Goal: Task Accomplishment & Management: Manage account settings

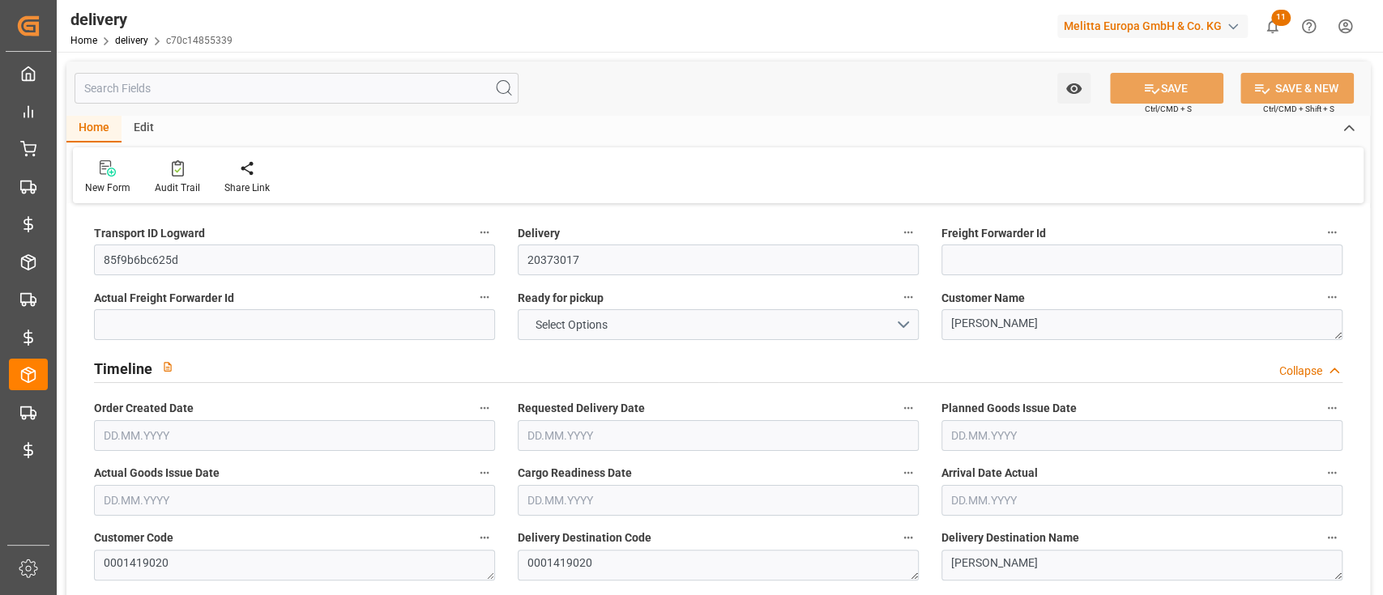
type input "1"
type input "5.05"
type input "28.165"
type input "15.5"
type input "5"
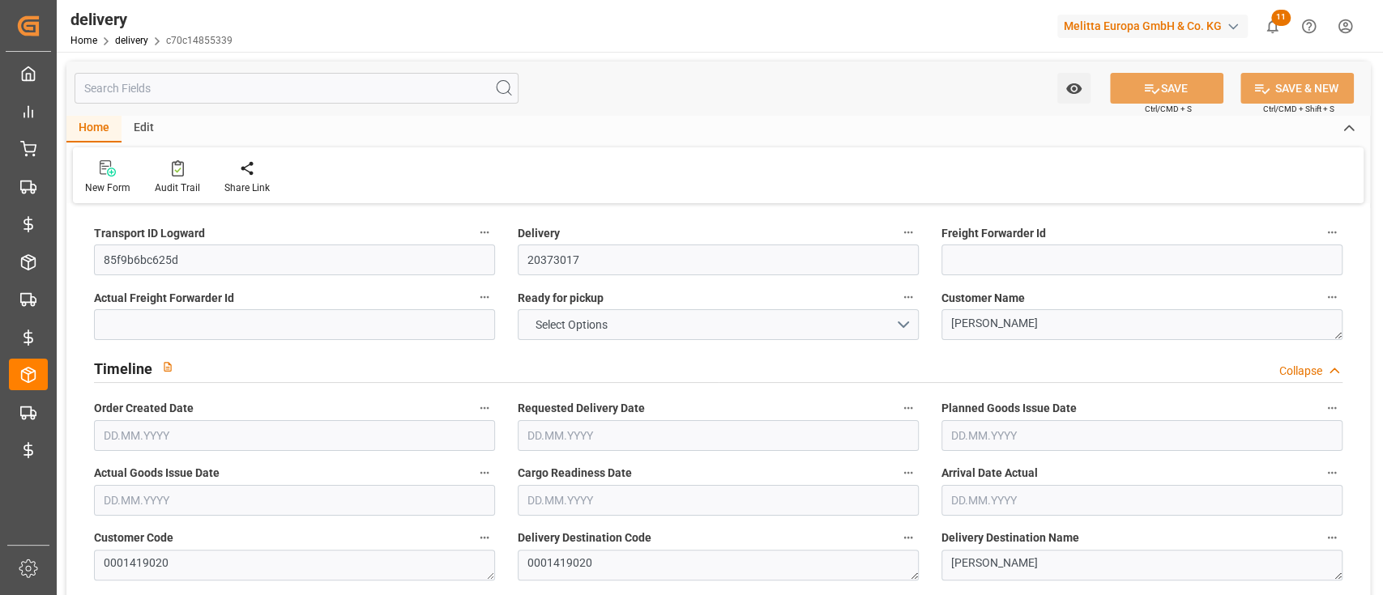
type input "1"
type input "0"
type input "1"
type input "0"
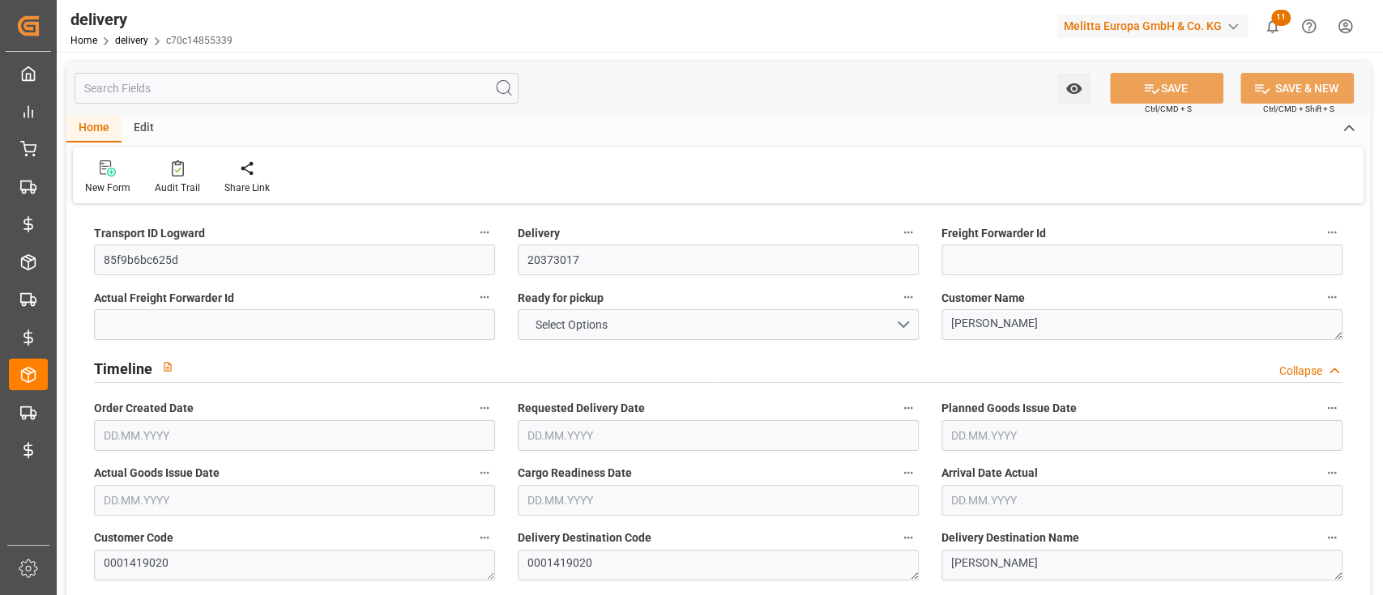
type input "0"
type input "24.92"
type input "0"
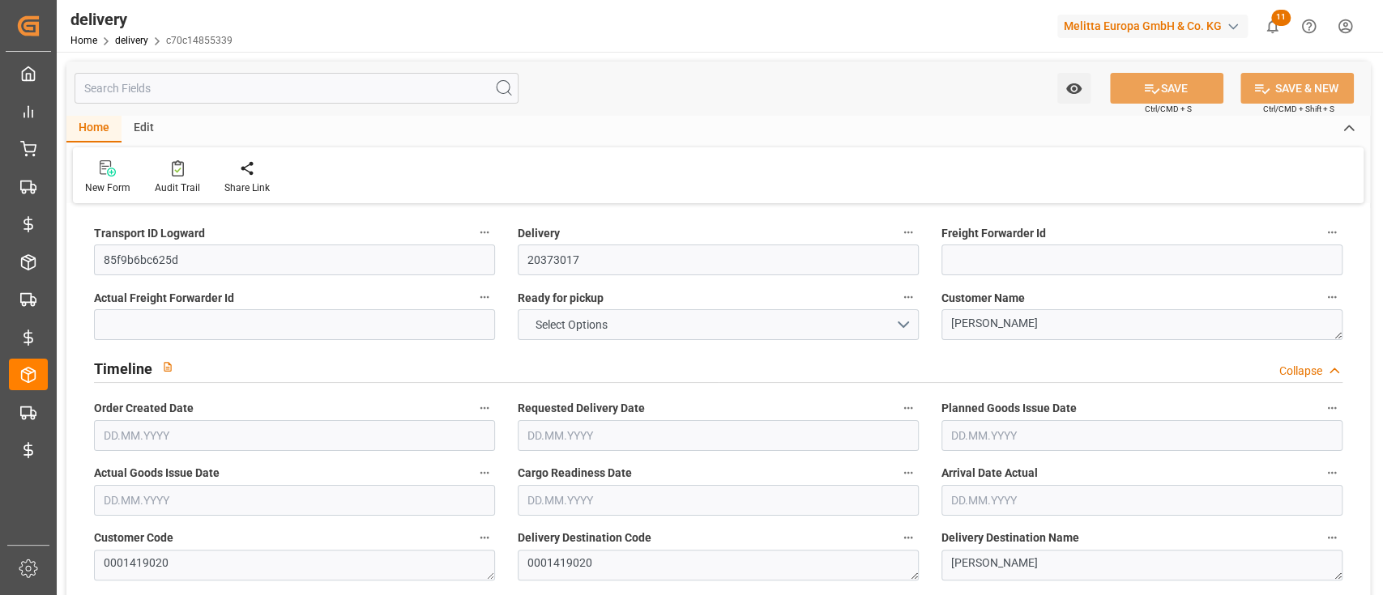
type input "1.5"
type input "0"
type input "1"
type input "0"
type input "5.165"
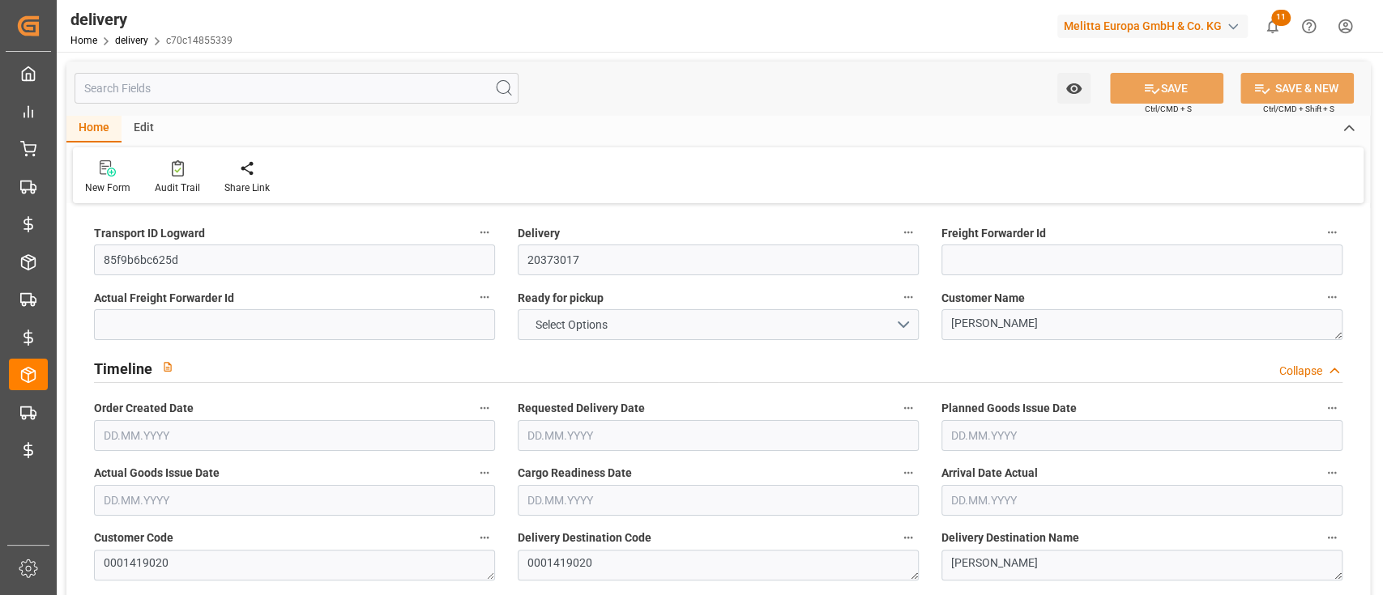
type input "101"
type input "35.9893"
type input "0.0023"
type input "0"
type input "26.06.2025"
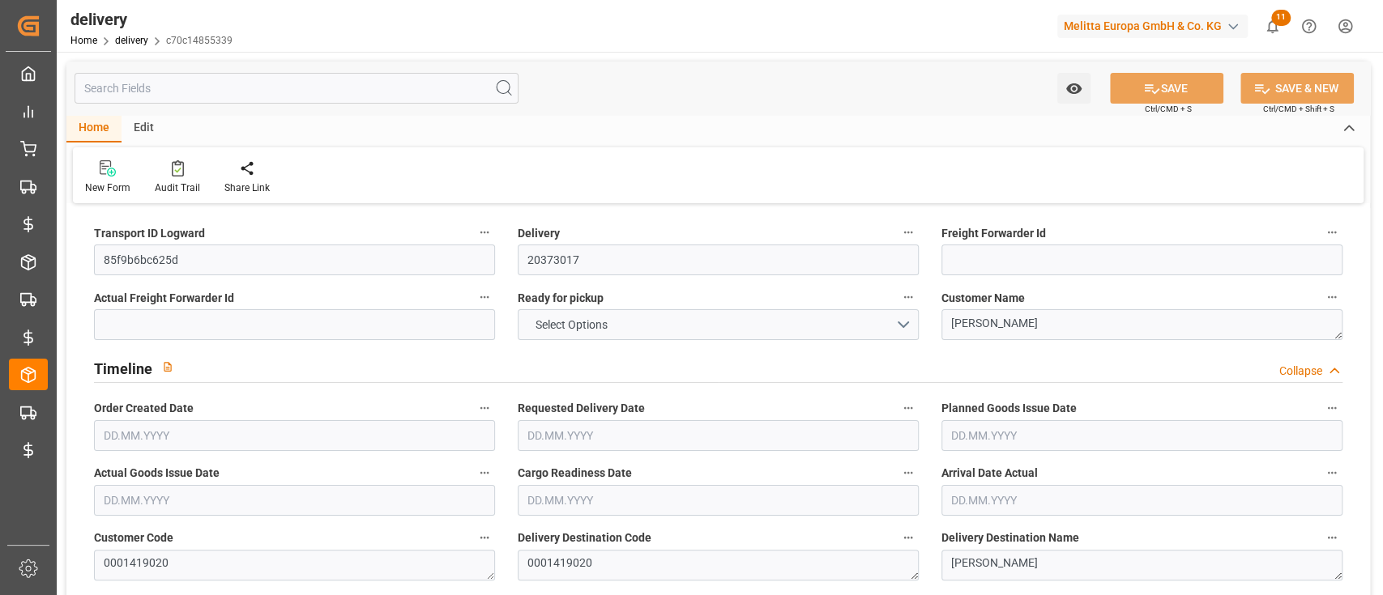
type input "30.06.2025"
type input "26.06.2025"
type input "25.06.2025 16:00"
click at [314, 126] on div "Home Edit" at bounding box center [718, 129] width 1304 height 28
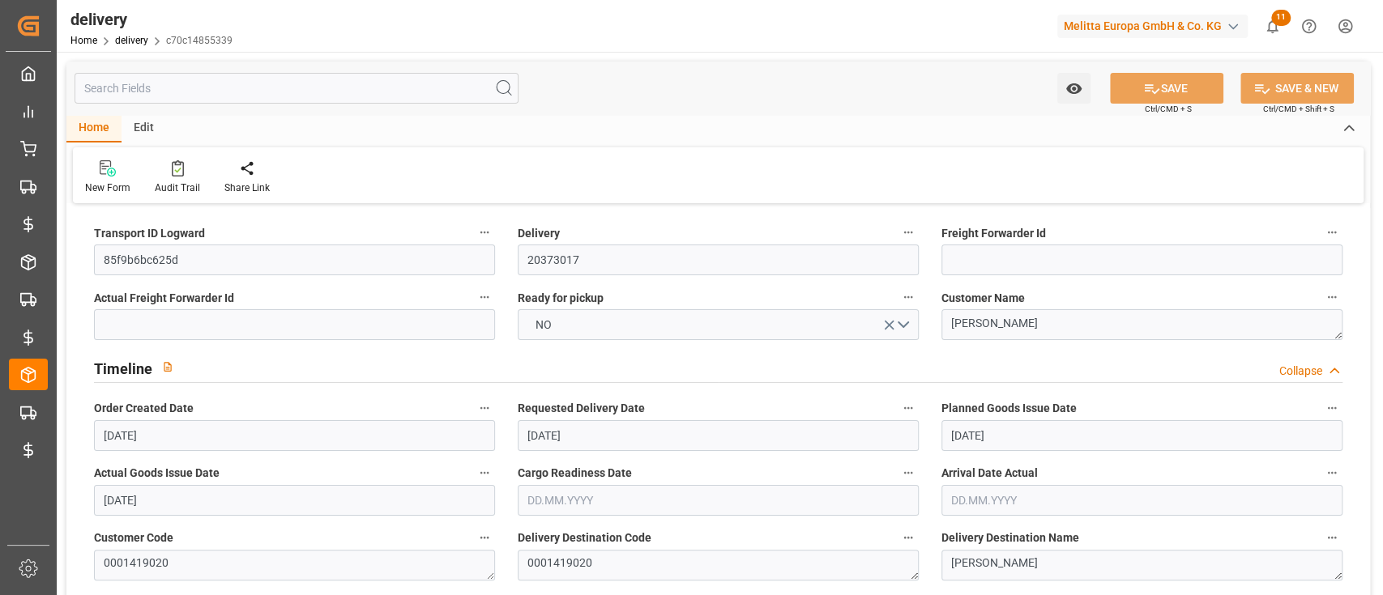
click at [236, 101] on input "text" at bounding box center [297, 88] width 444 height 31
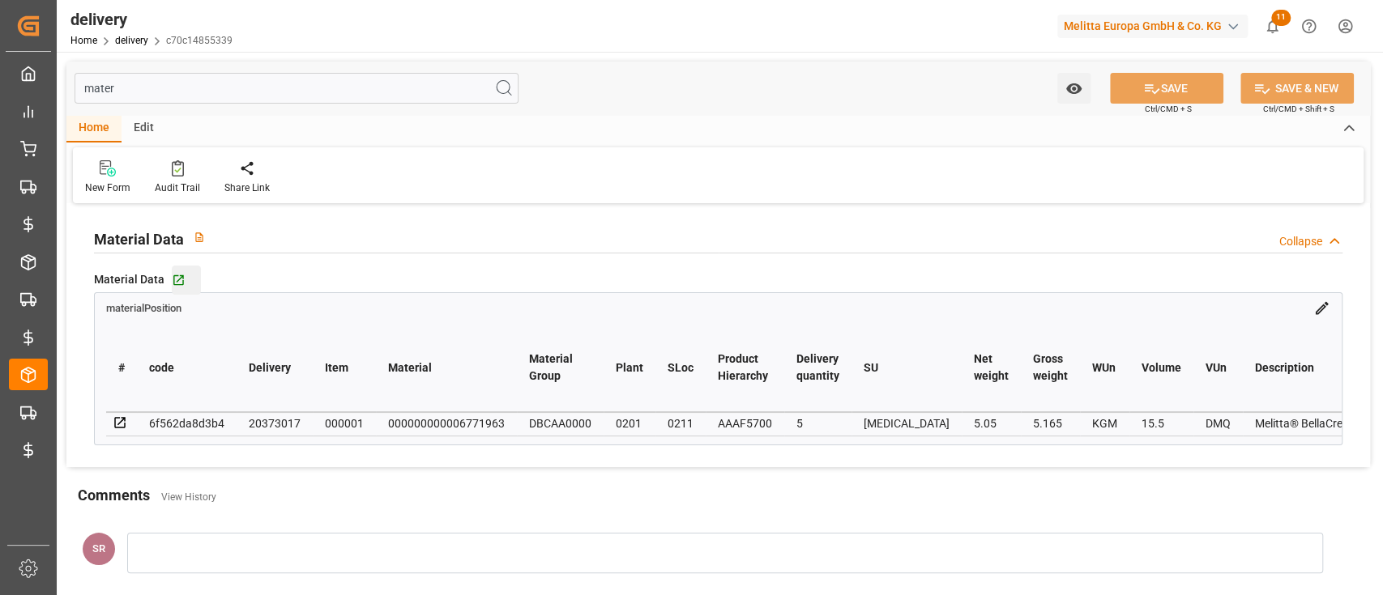
click at [186, 275] on div "Go to materialPosition Grid" at bounding box center [186, 280] width 29 height 14
click at [187, 91] on input "mater" at bounding box center [297, 88] width 444 height 31
type input "p"
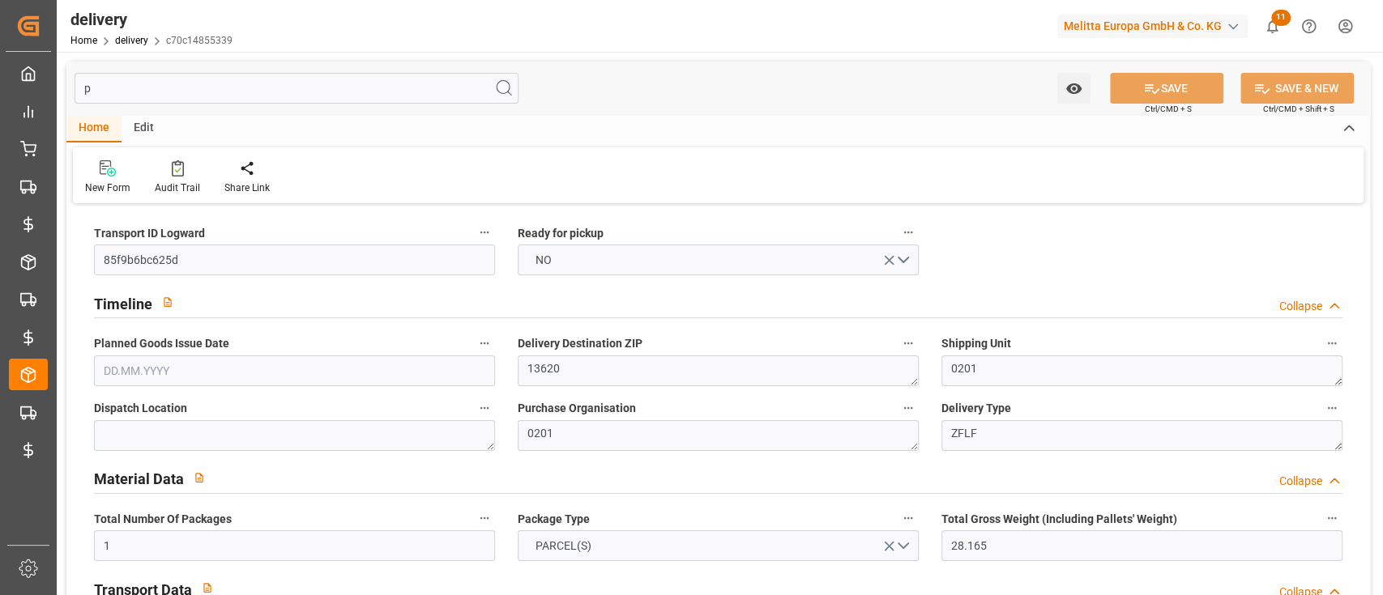
type input "26.06.2025"
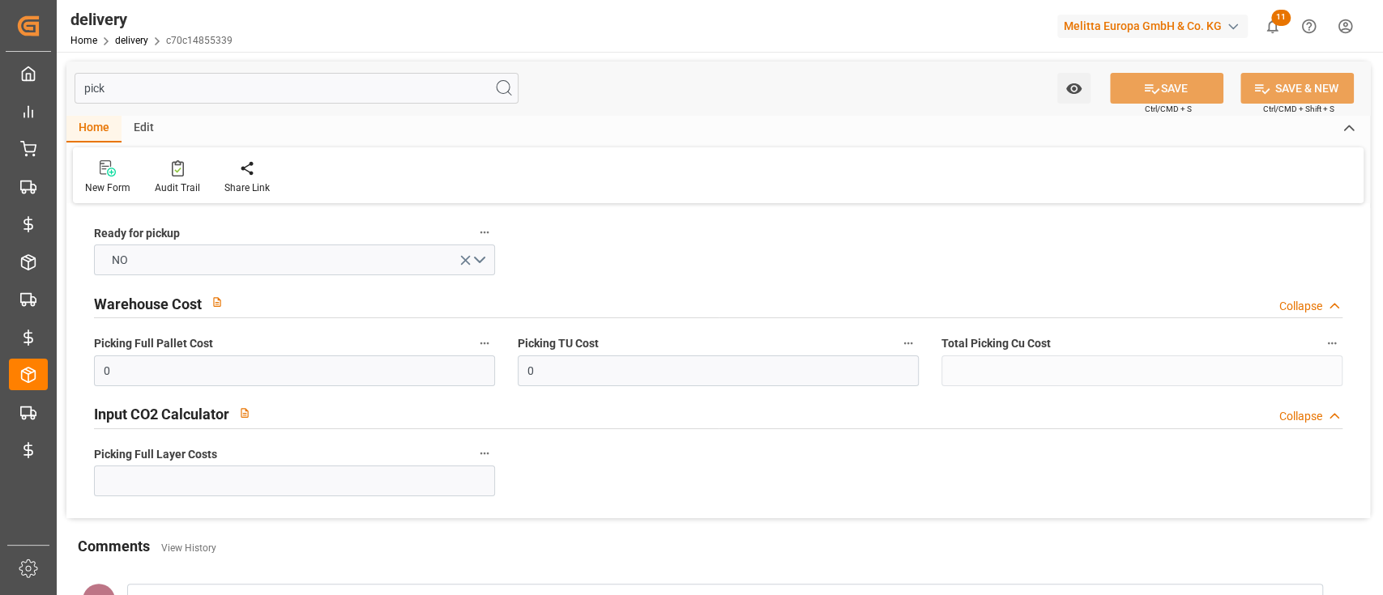
type input "pick"
click at [201, 80] on input "pick" at bounding box center [297, 88] width 444 height 31
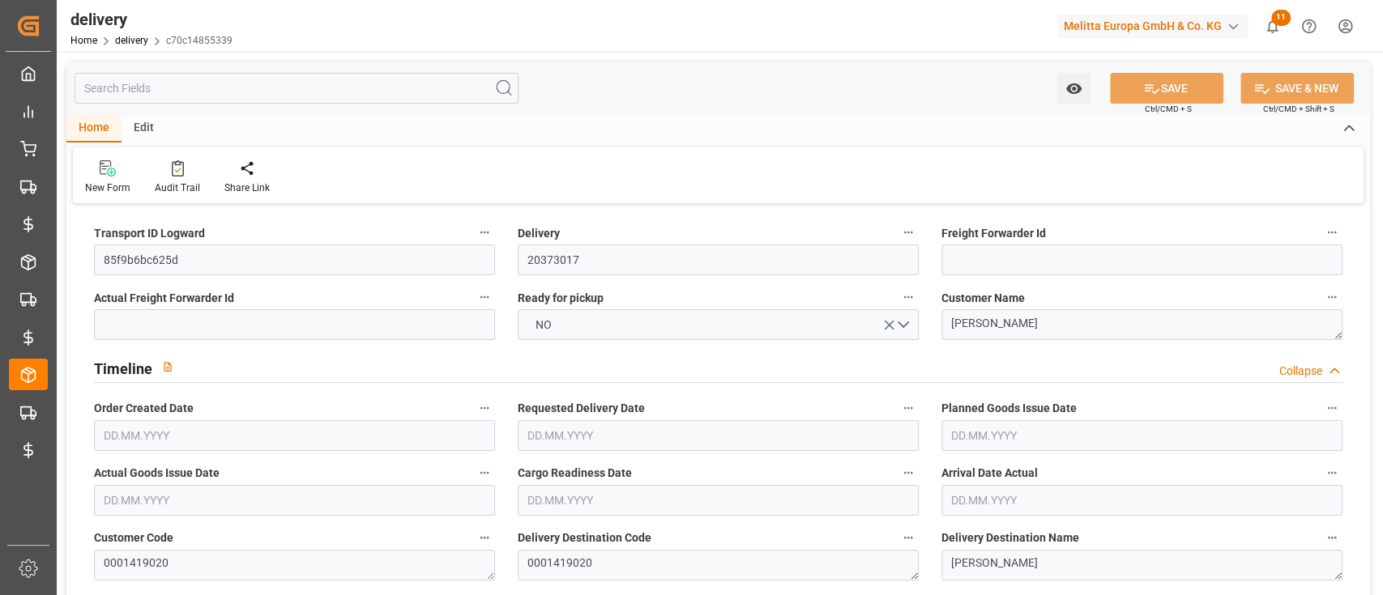
type input "26.06.2025"
type input "30.06.2025"
type input "26.06.2025"
type input "25.06.2025 16:00"
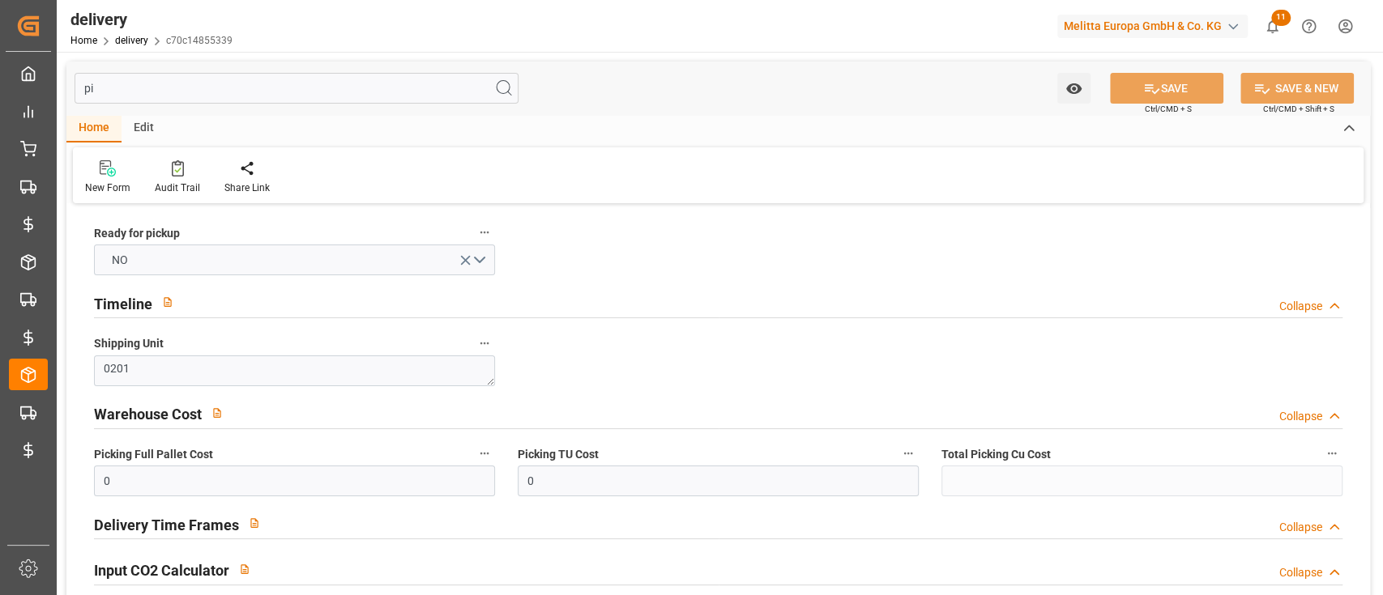
type input "p"
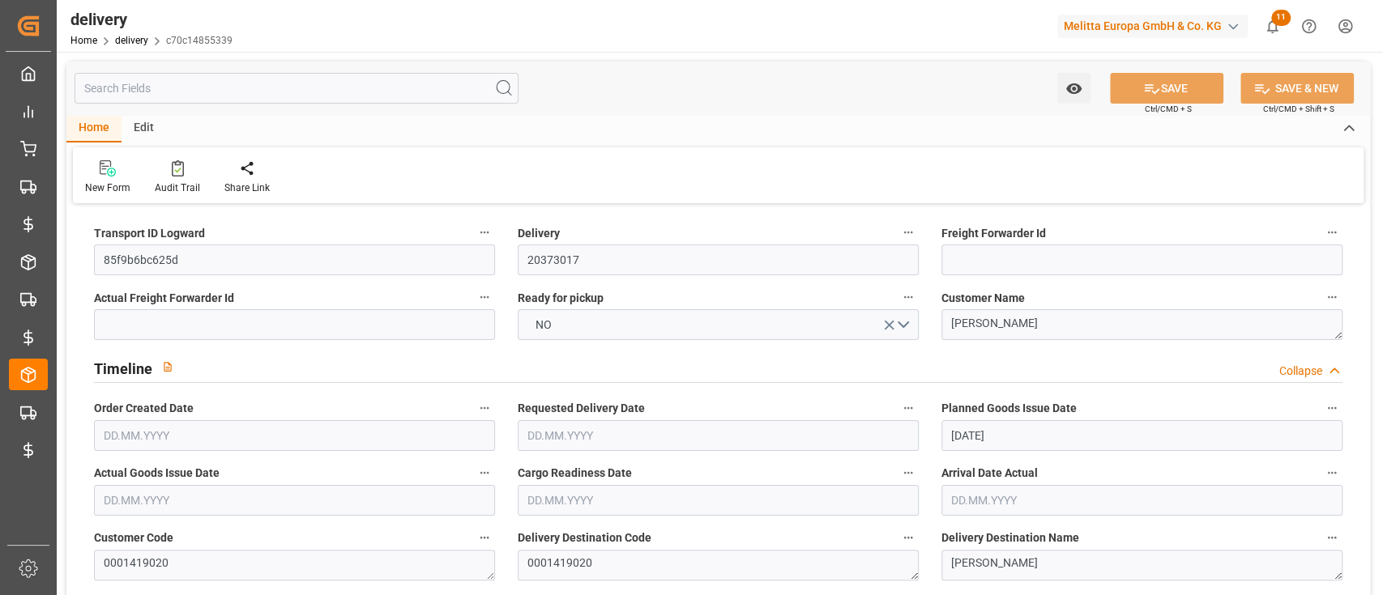
type input "5.05"
type input "15.5"
type input "5"
type input "0"
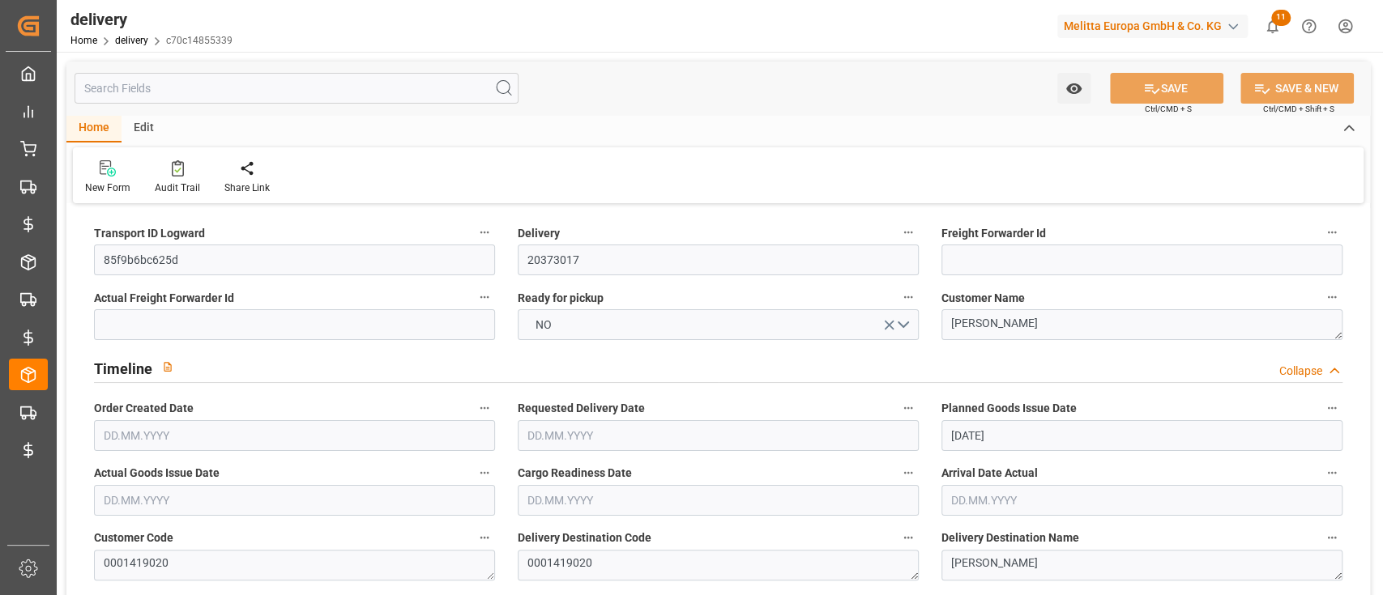
type input "0"
type input "1.5"
type input "5.165"
type input "101"
type input "35.9893"
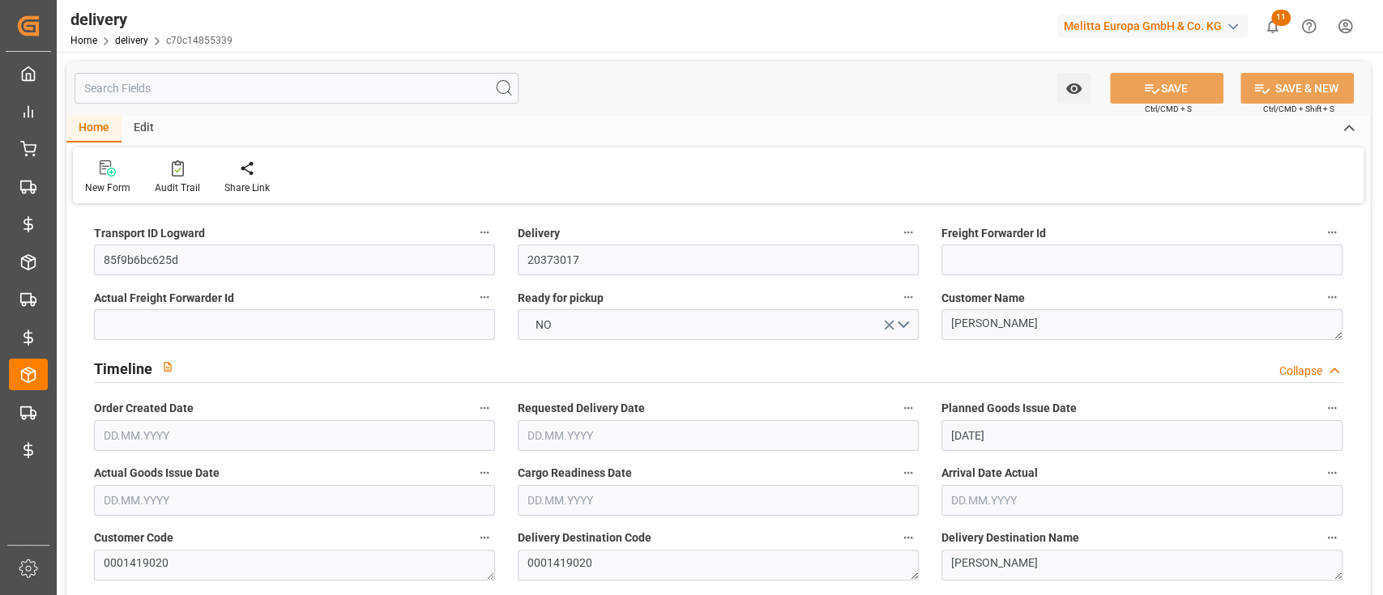
type input "0.0023"
type input "0"
type input "26.06.2025"
type input "30.06.2025"
type input "26.06.2025"
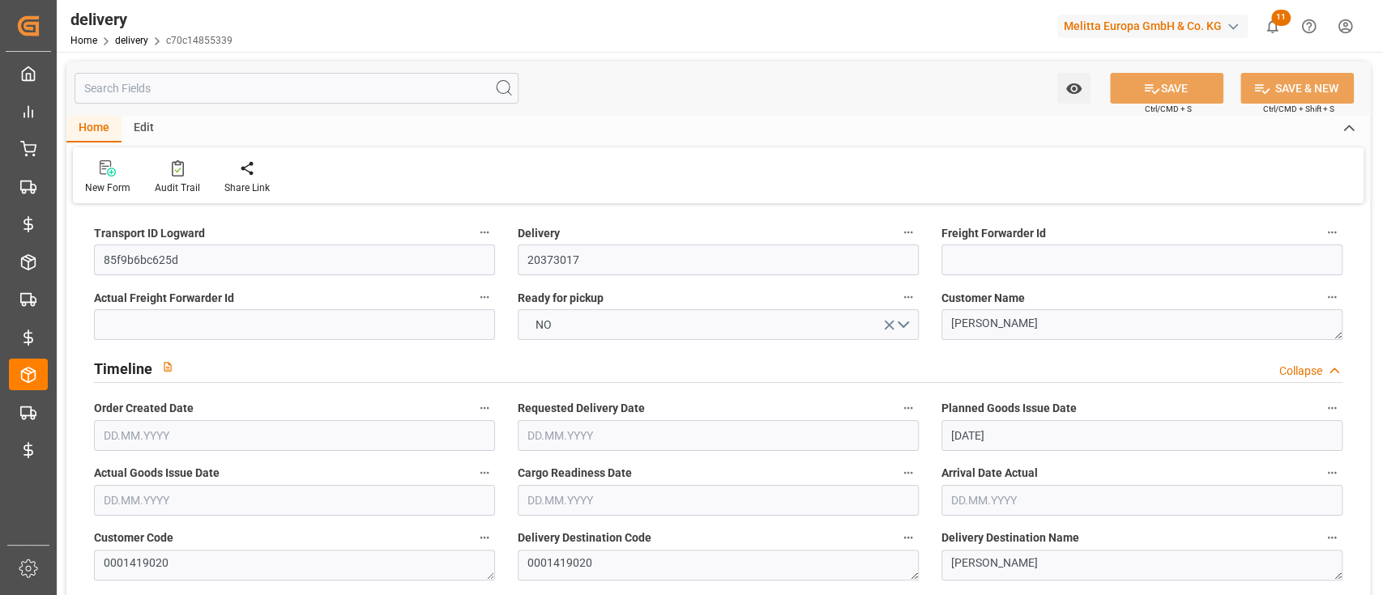
type input "25.06.2025 16:00"
click at [177, 183] on div "Audit Trail" at bounding box center [177, 188] width 45 height 15
type input "26.06.2025"
type input "30.06.2025"
type input "26.06.2025"
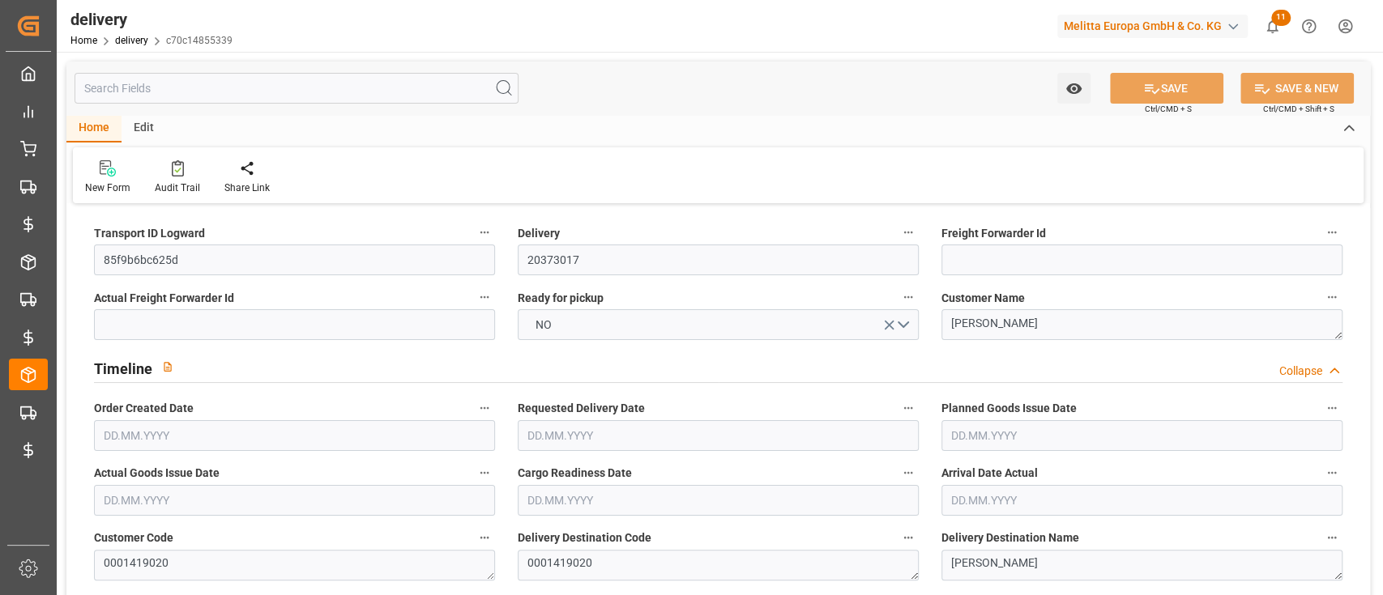
type input "26.06.2025"
type input "25.06.2025 16:00"
click at [209, 91] on input "text" at bounding box center [297, 88] width 444 height 31
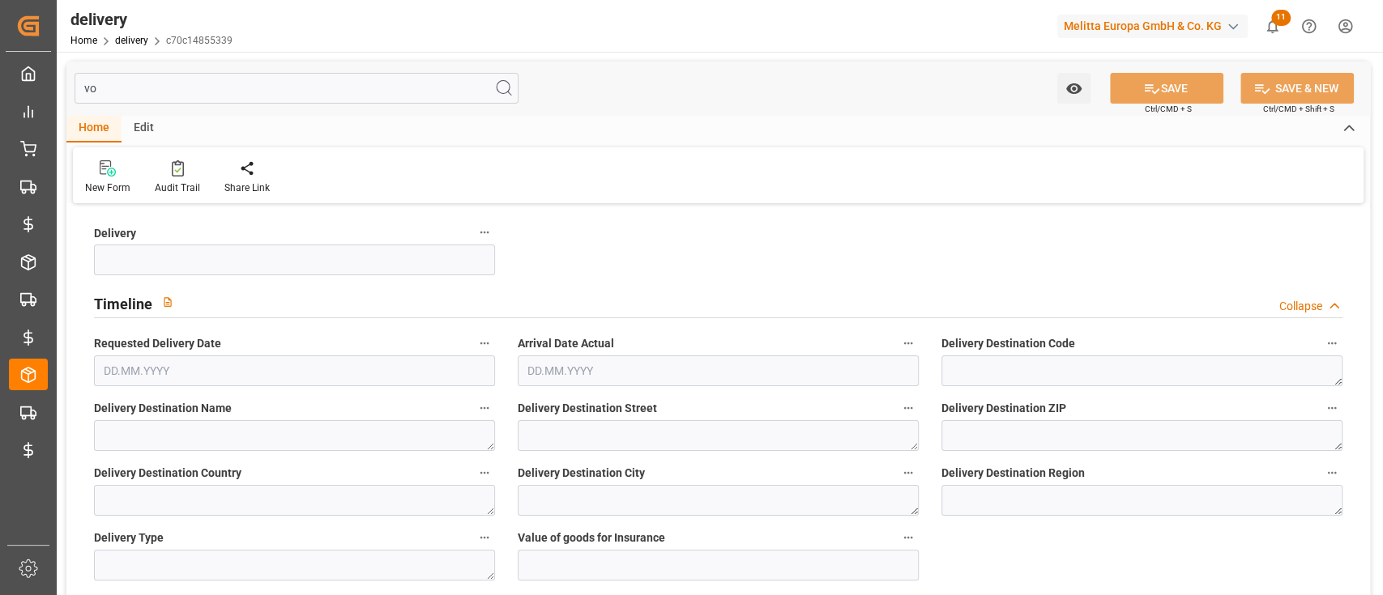
type input "v"
type input "20373017"
type textarea "0001419020"
type textarea "André BORDERA"
type textarea "42 Chemin du Rivage"
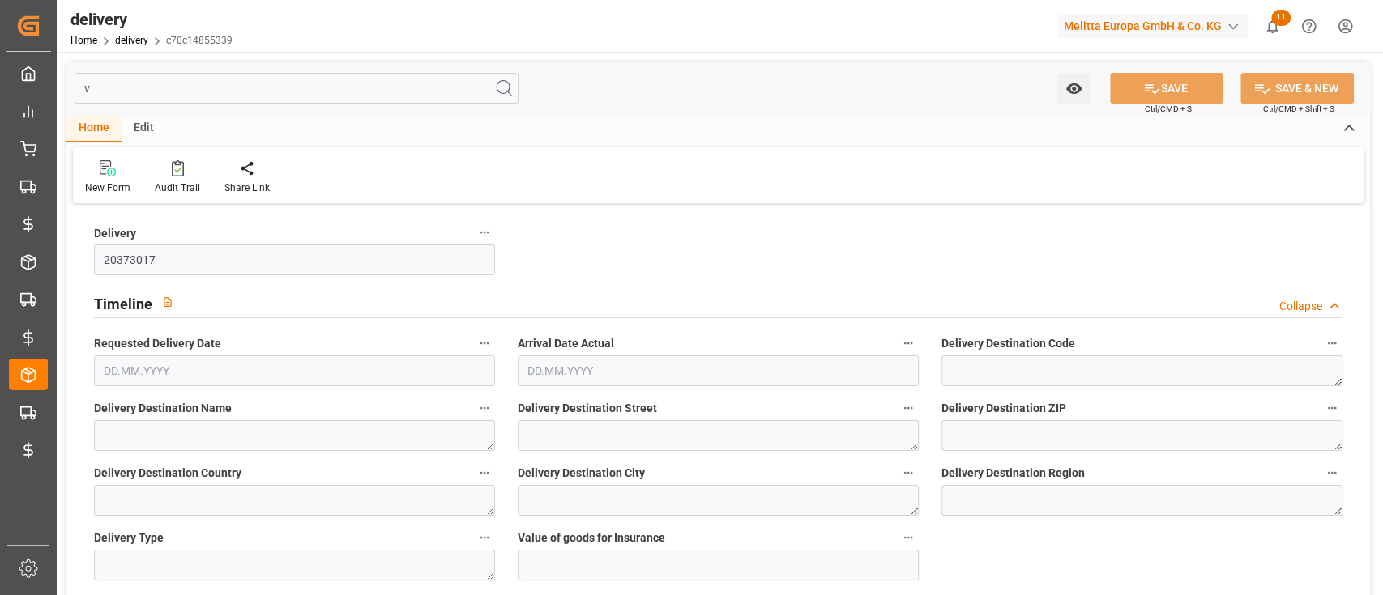
type textarea "13620"
type textarea "FR"
type textarea "CARRY LE ROUET"
type textarea "13"
type textarea "ZFLF"
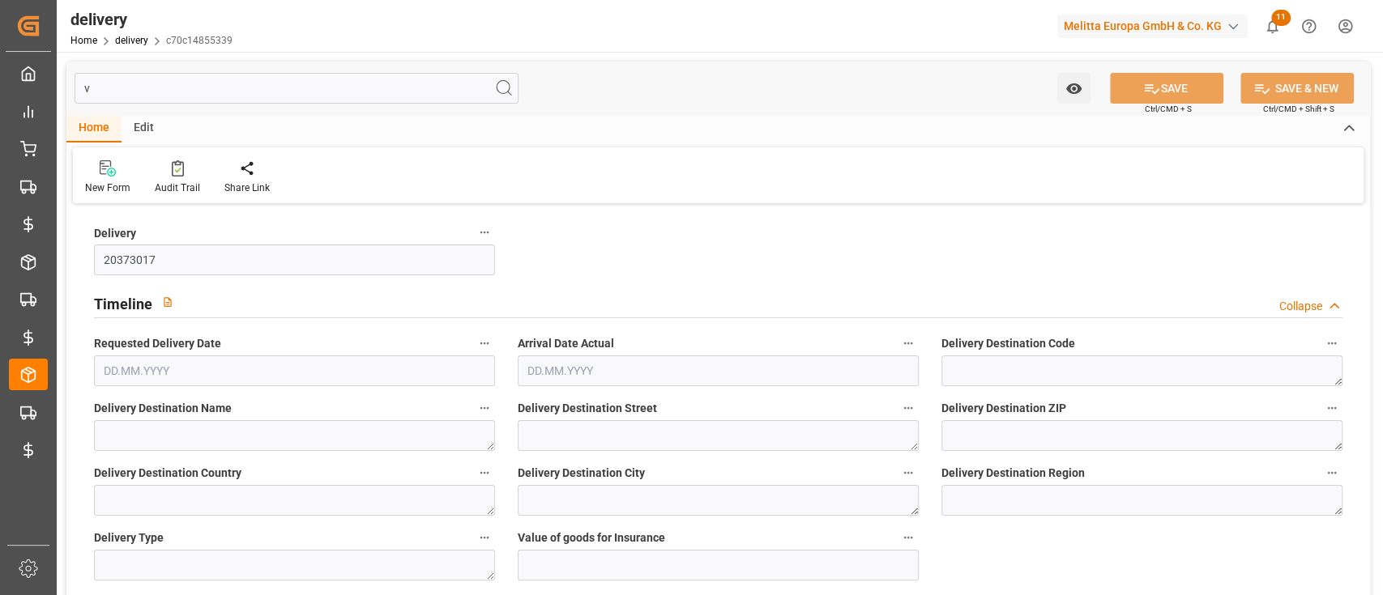
type textarea "Collisimo"
type input "1"
type input "0.0023"
type input "0"
type input "30.06.2025"
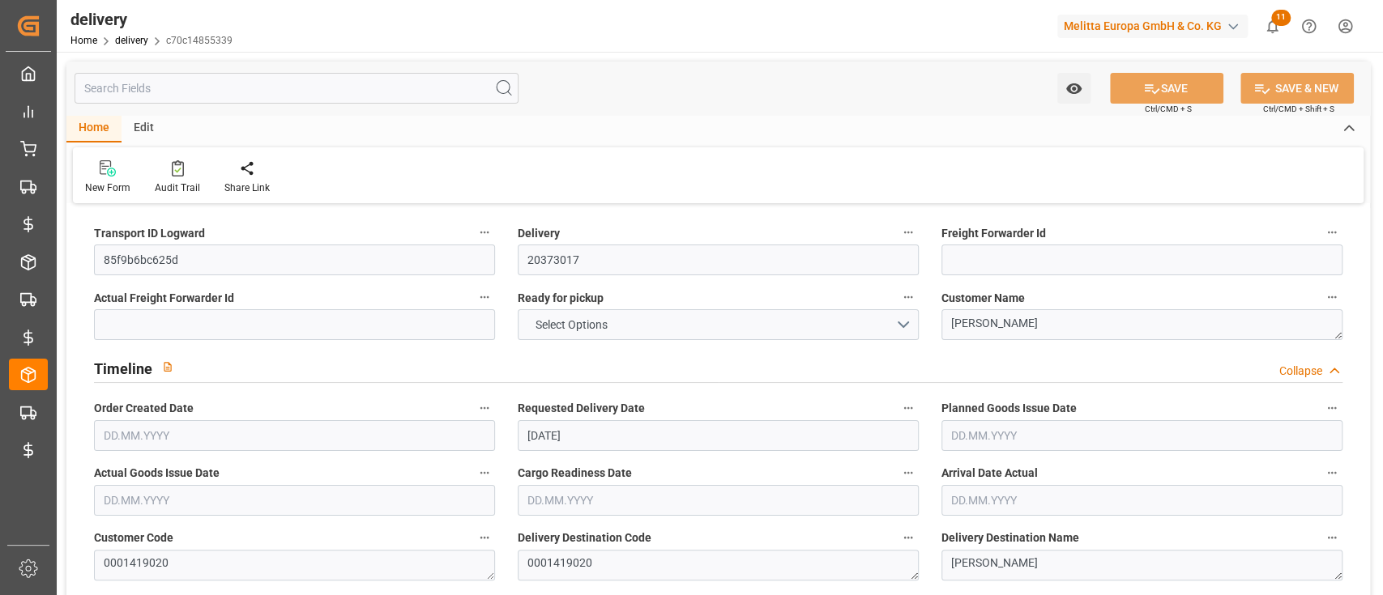
type input "1"
type input "5.05"
type input "28.165"
type input "5"
type input "1"
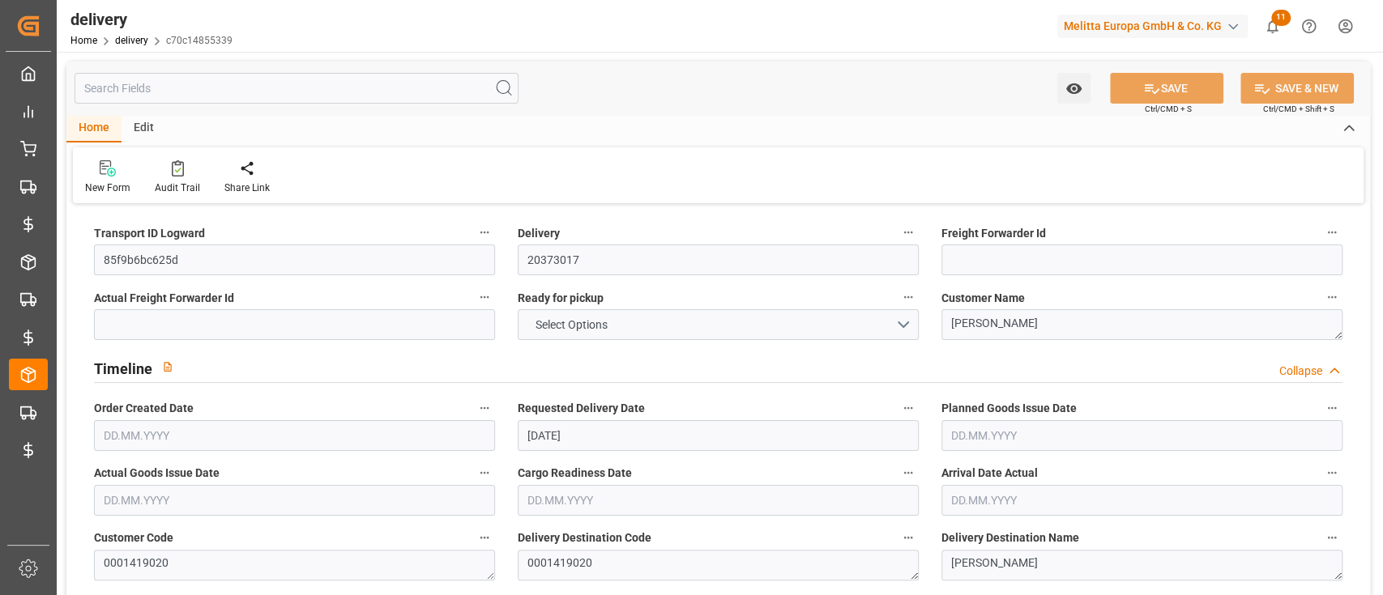
type input "0"
type input "24.92"
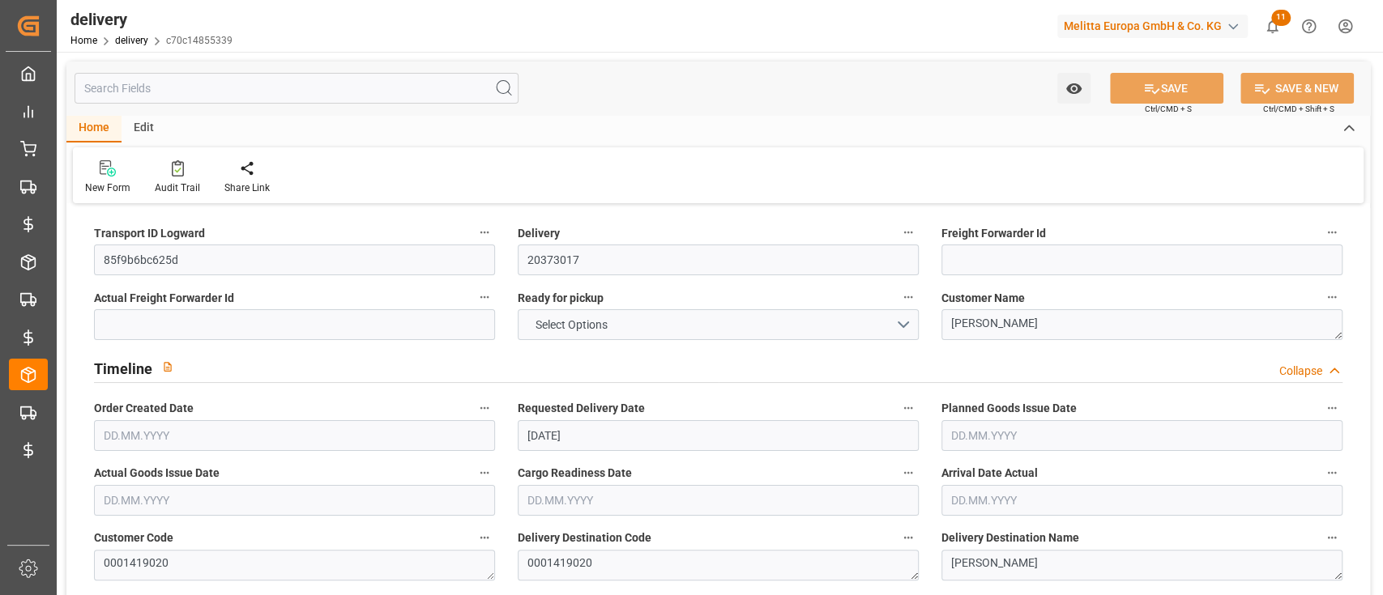
type input "24.92"
type input "0"
type input "1.5"
type input "0"
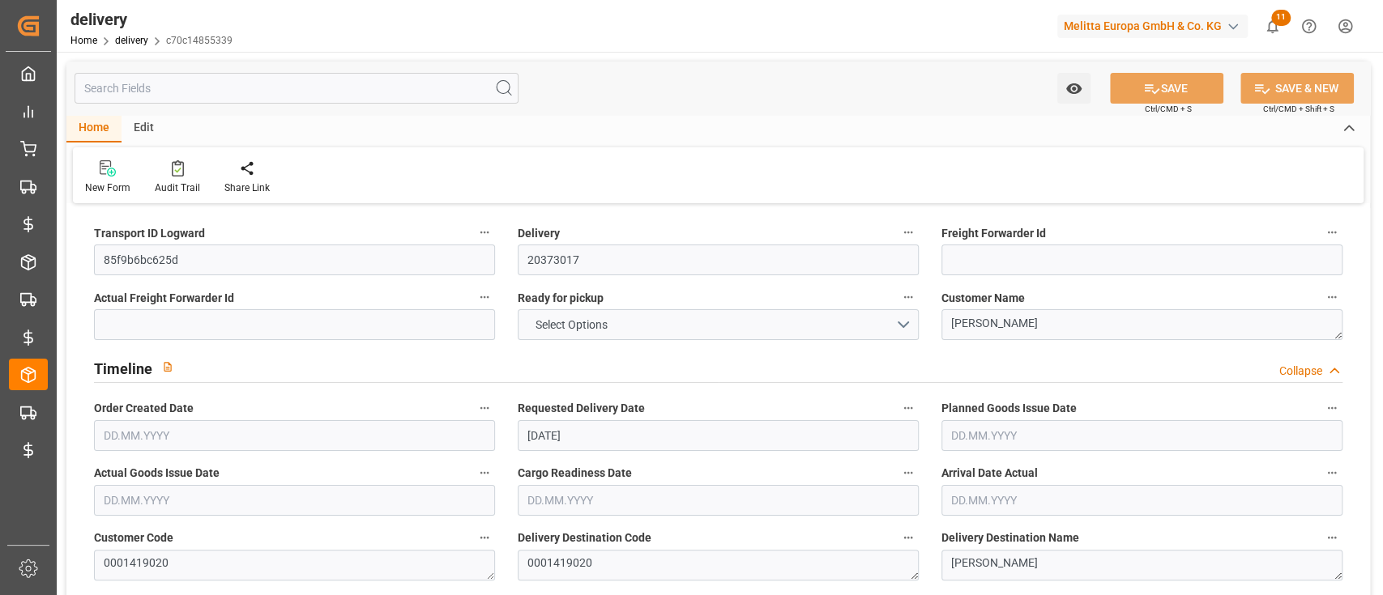
type input "1"
type input "0"
type input "5.165"
type input "101"
type input "35.9893"
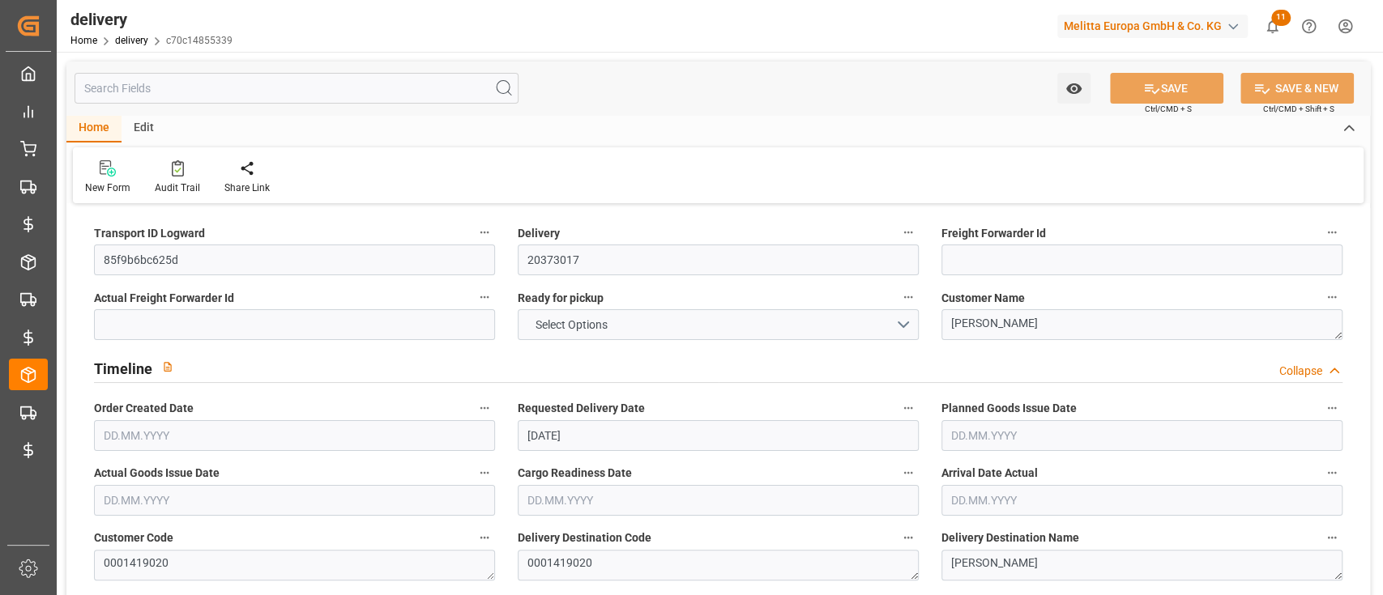
type input "26.06.2025"
type input "25.06.2025 16:00"
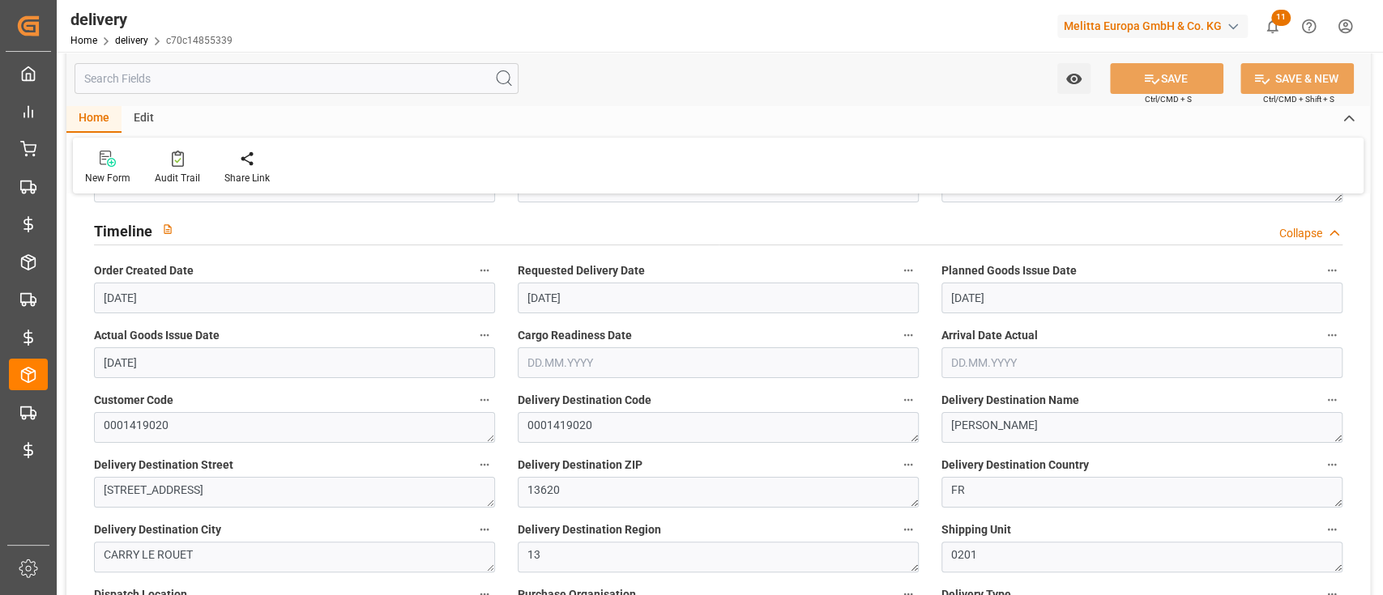
scroll to position [146, 0]
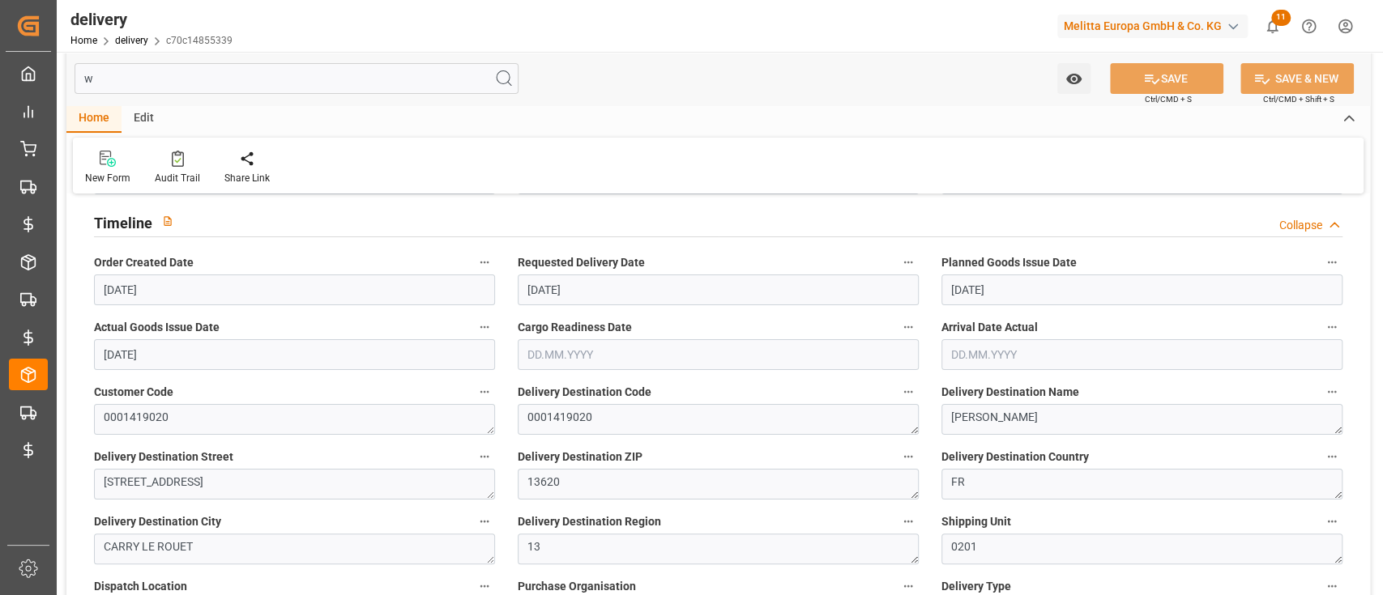
click at [266, 72] on input "w" at bounding box center [297, 78] width 444 height 31
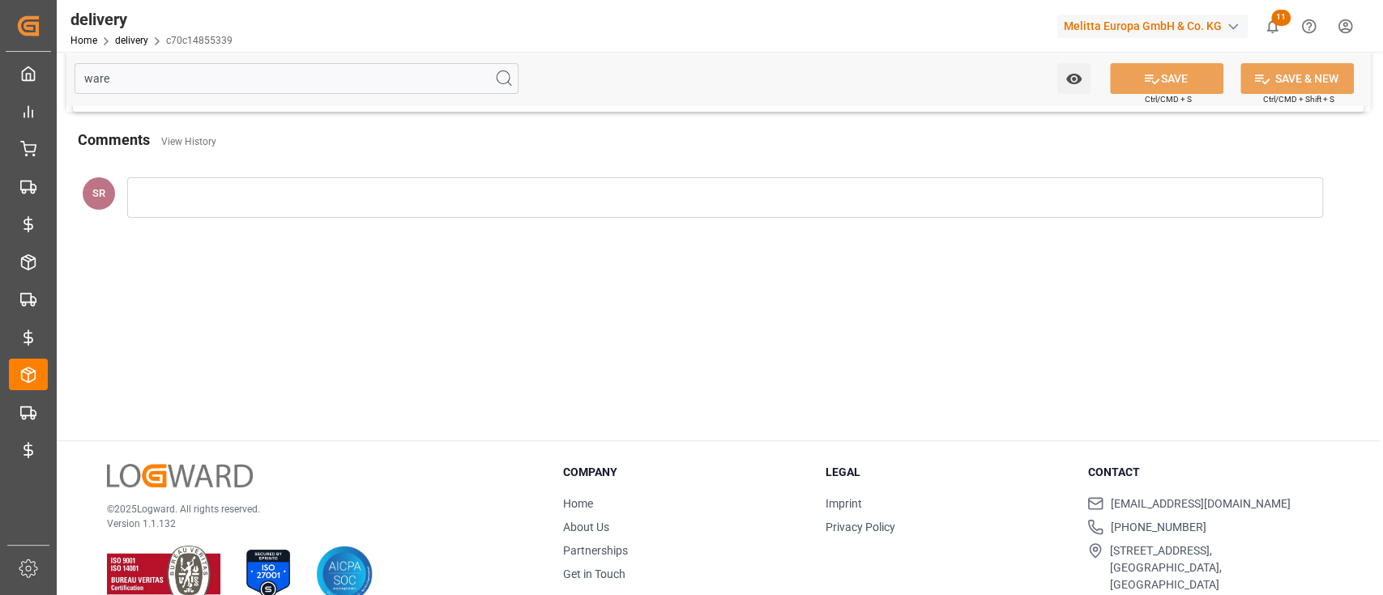
scroll to position [0, 0]
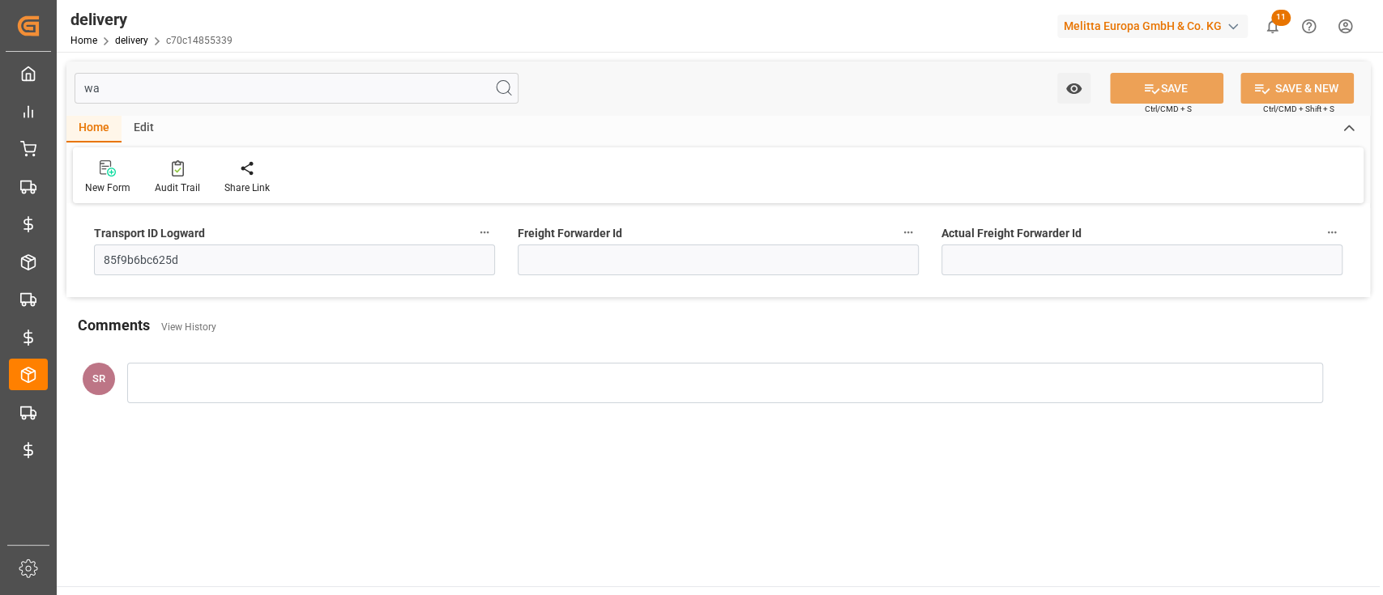
type input "w"
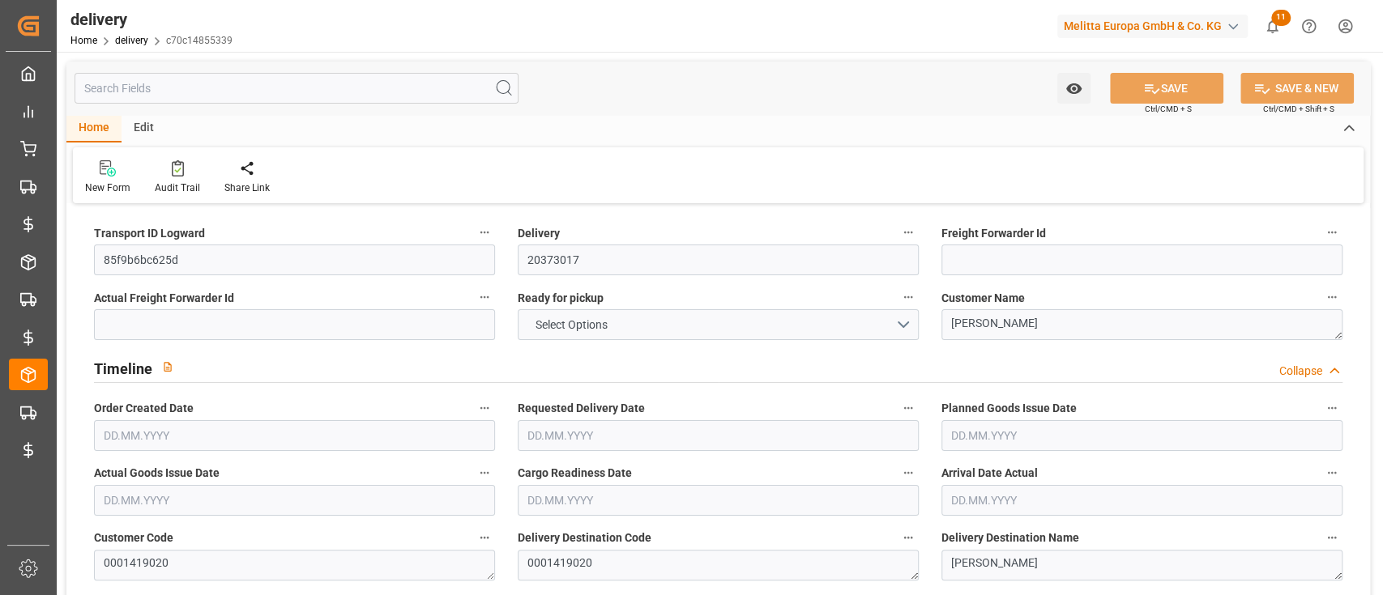
type input "1"
type input "15.5"
type input "5"
type input "0"
type input "1"
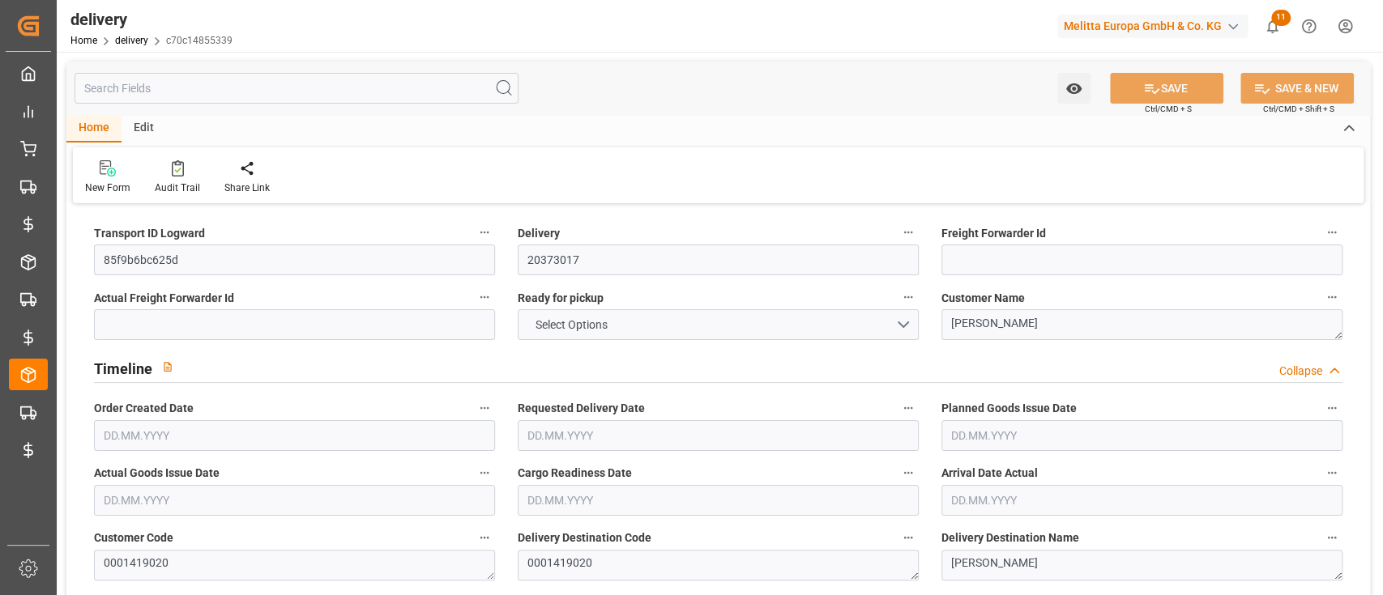
type input "0"
type input "24.92"
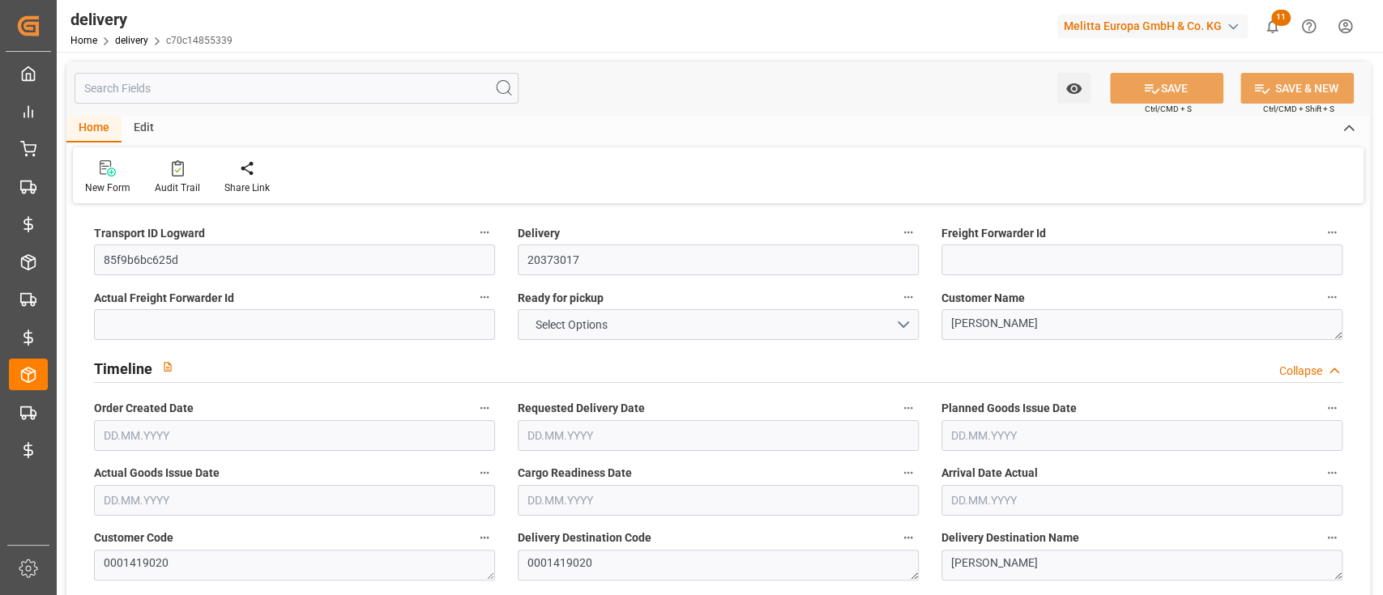
type input "0"
type input "1.5"
type input "0"
type input "1"
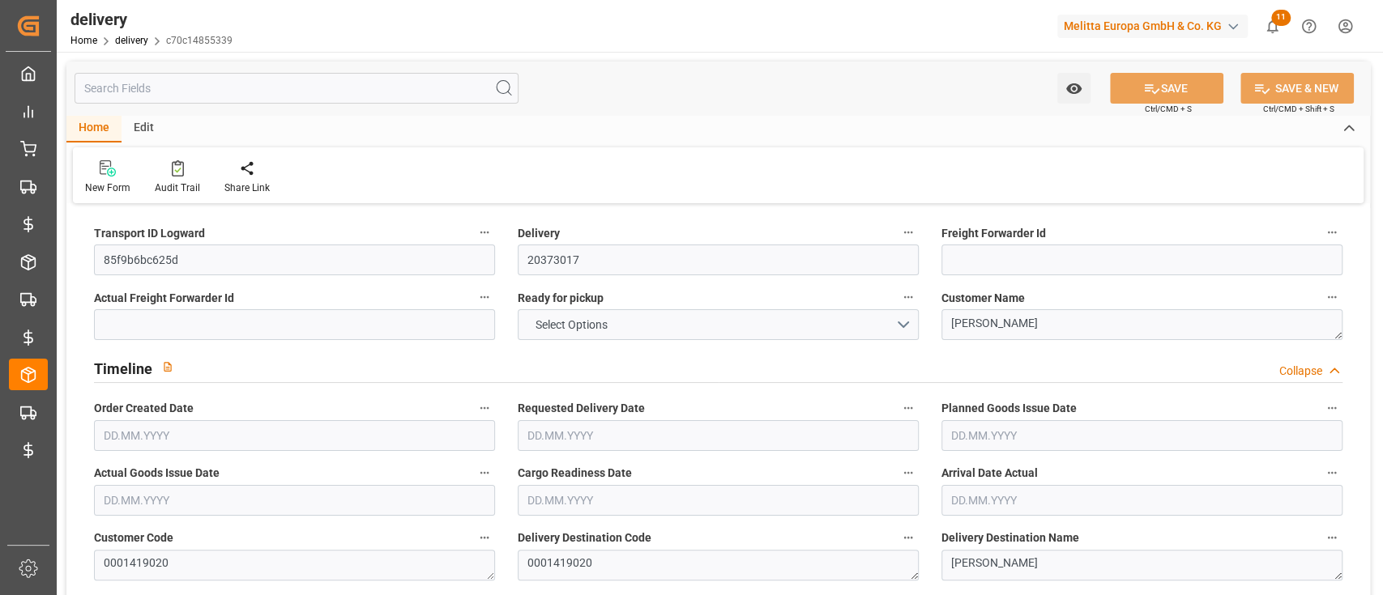
type input "0"
type input "101"
type input "35.9893"
type input "0.0023"
type input "0"
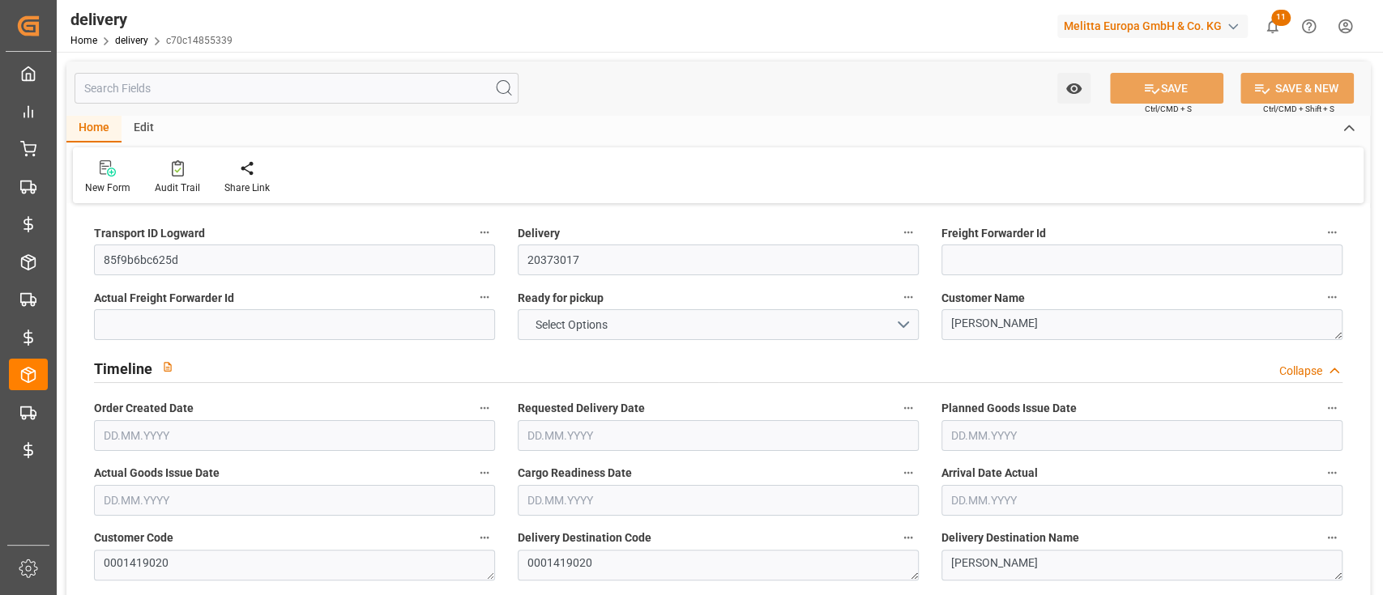
type input "26.06.2025"
type input "30.06.2025"
type input "26.06.2025"
type input "25.06.2025 16:00"
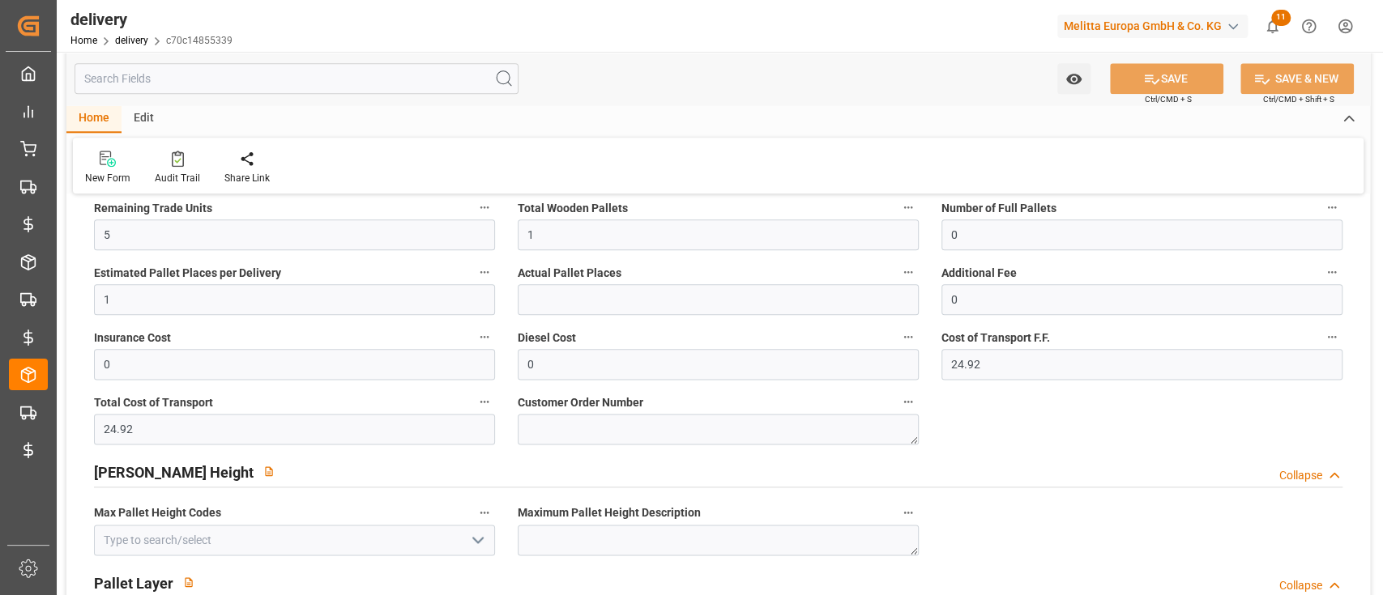
scroll to position [1252, 0]
click at [269, 89] on input "text" at bounding box center [297, 78] width 444 height 31
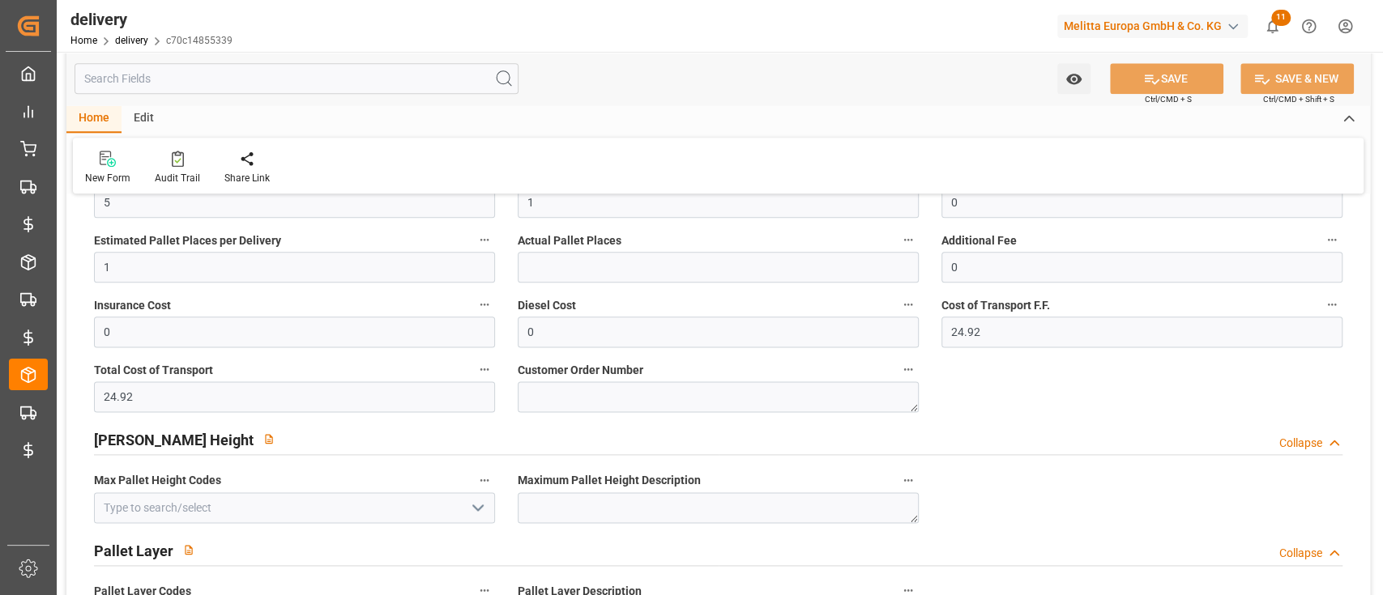
scroll to position [1285, 0]
click at [201, 69] on input "text" at bounding box center [297, 78] width 444 height 31
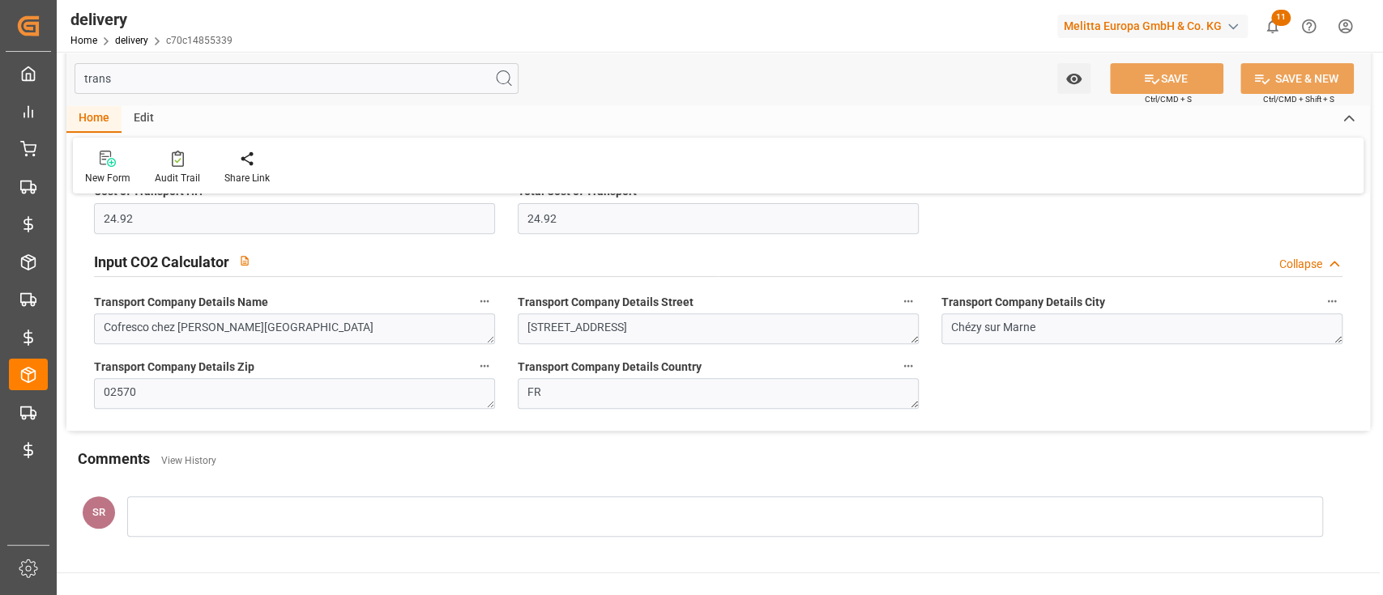
scroll to position [0, 0]
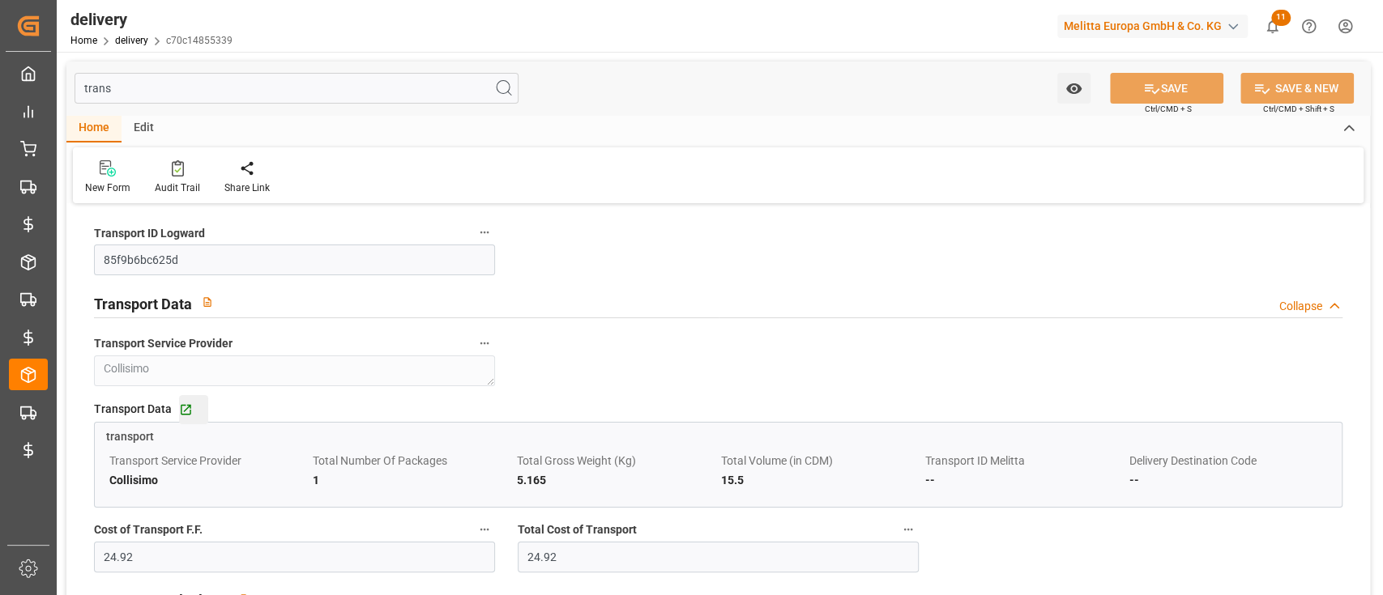
type input "trans"
click at [193, 405] on div "Go to transport Grid" at bounding box center [193, 410] width 29 height 14
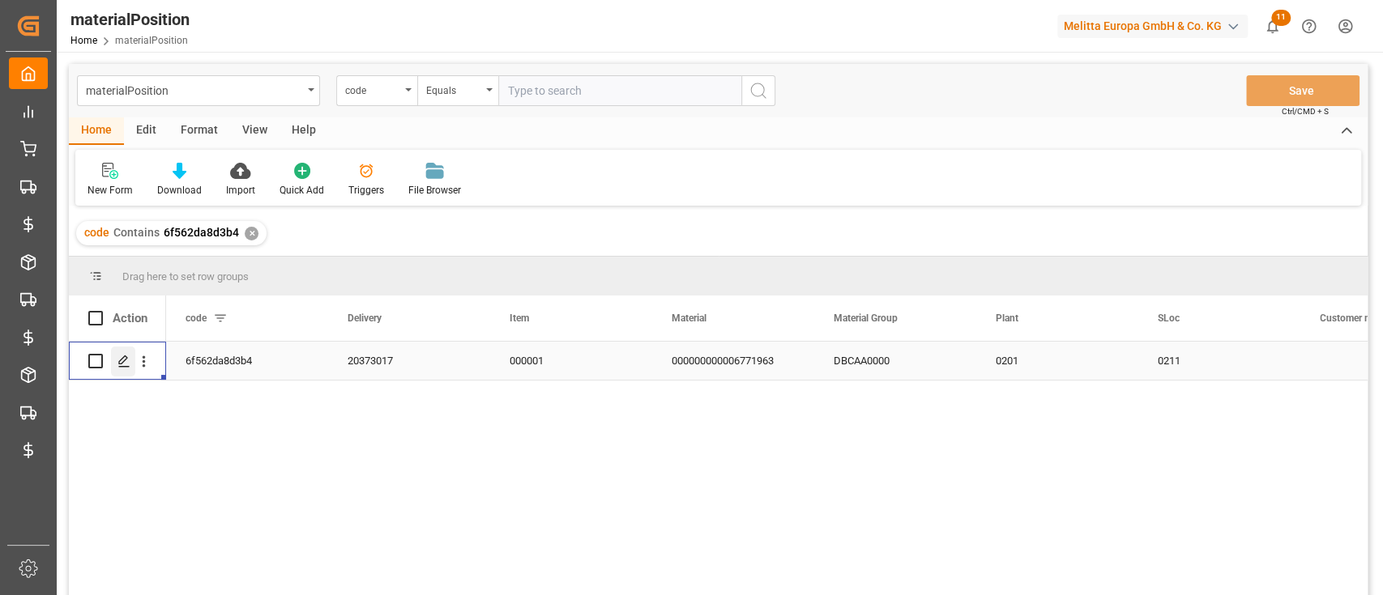
click at [120, 360] on icon "Press SPACE to select this row." at bounding box center [123, 361] width 13 height 13
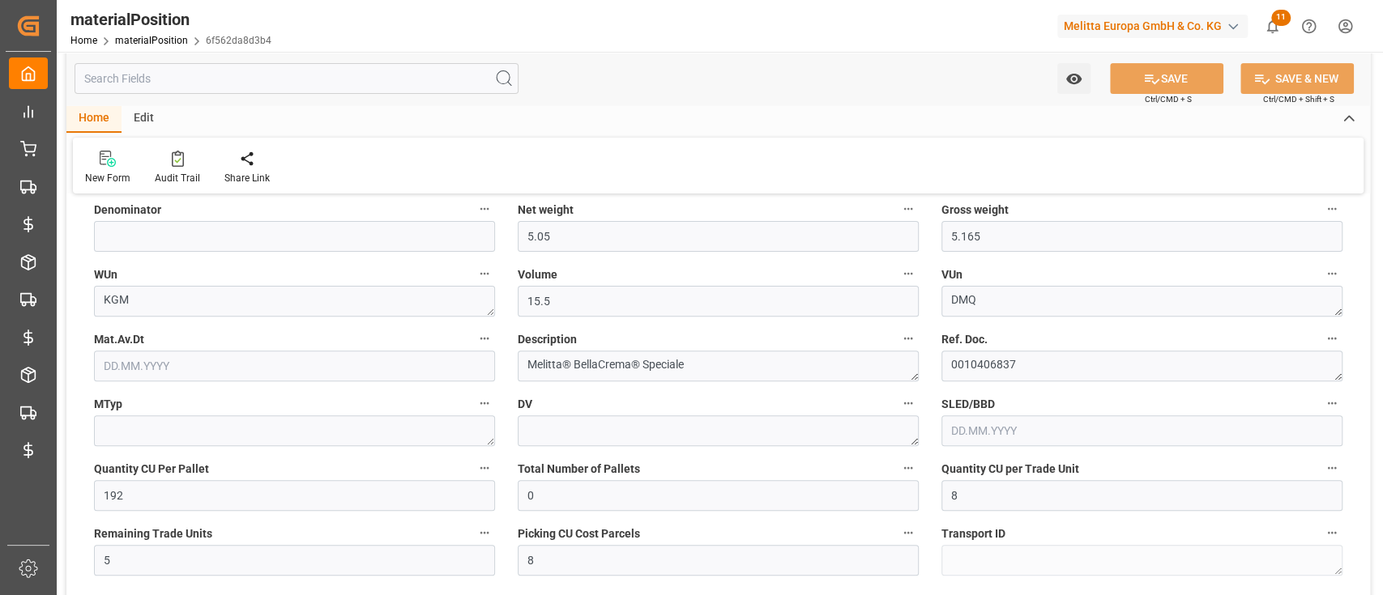
scroll to position [287, 0]
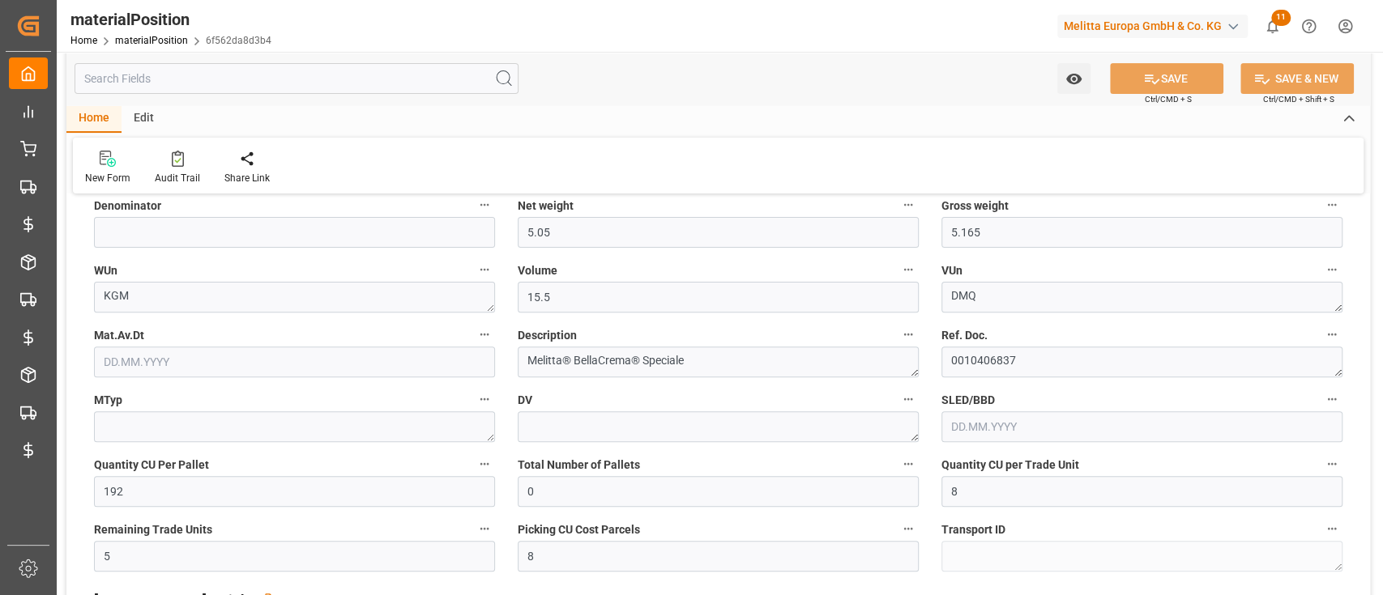
click at [220, 67] on input "text" at bounding box center [297, 78] width 444 height 31
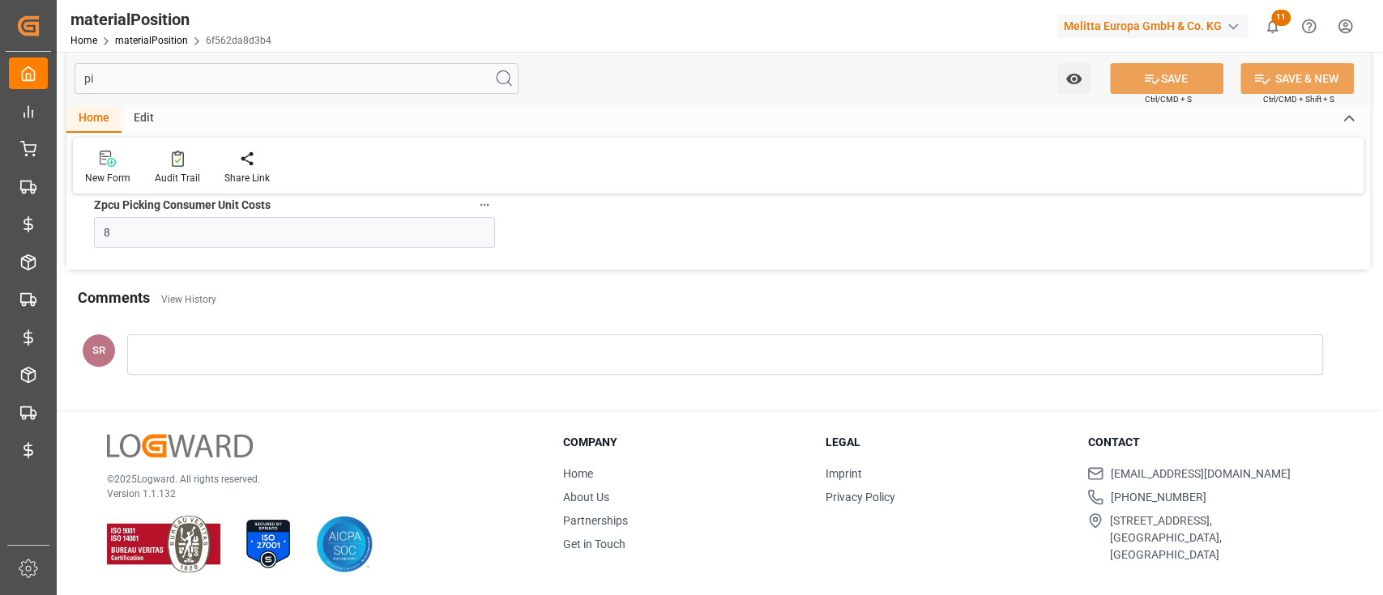
scroll to position [92, 0]
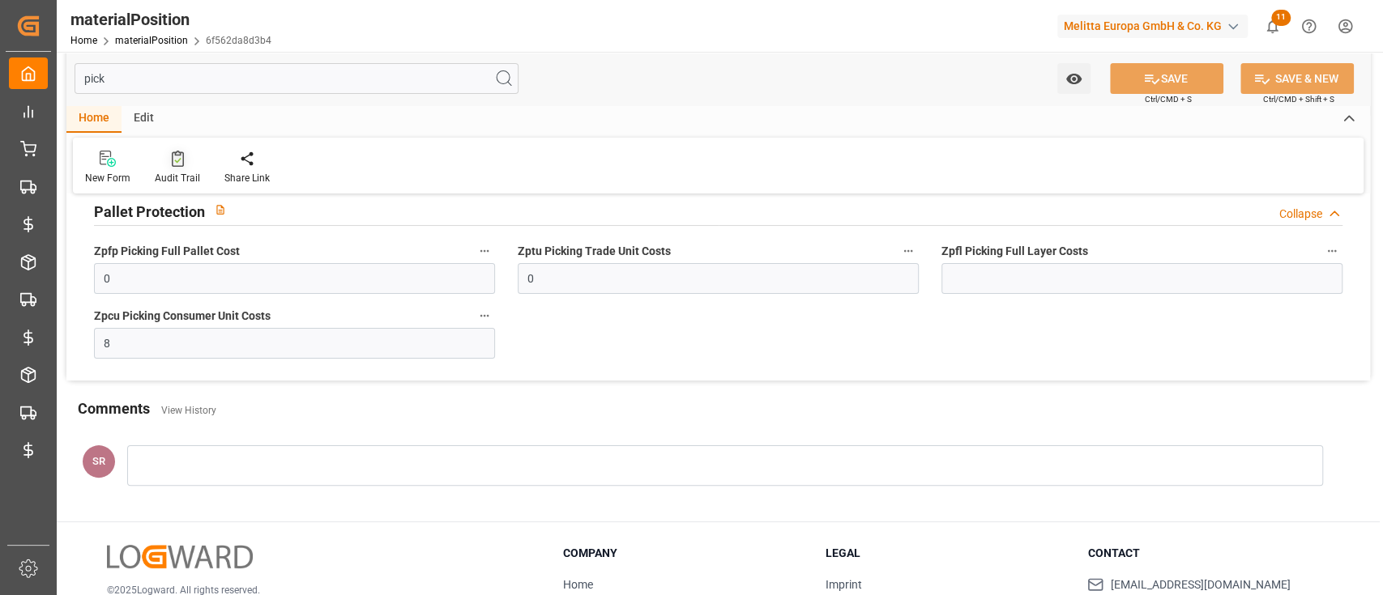
type input "pick"
click at [173, 170] on div "Audit Trail" at bounding box center [178, 168] width 70 height 36
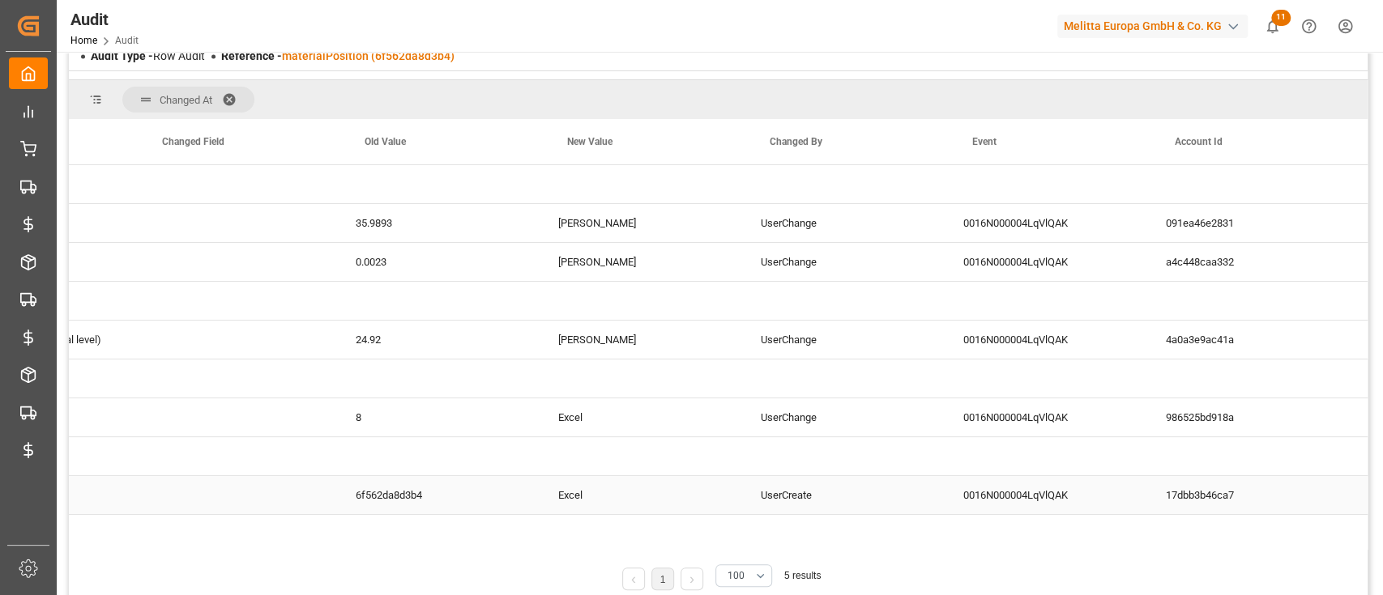
scroll to position [0, 345]
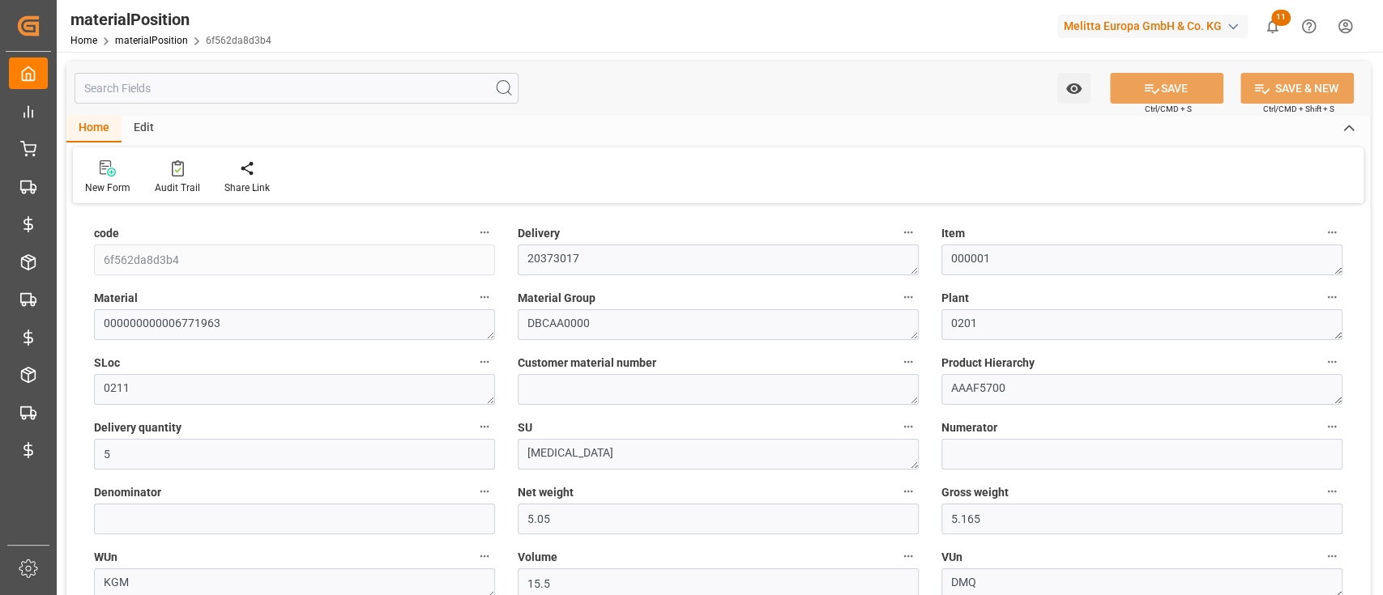
click at [287, 81] on input "text" at bounding box center [297, 88] width 444 height 31
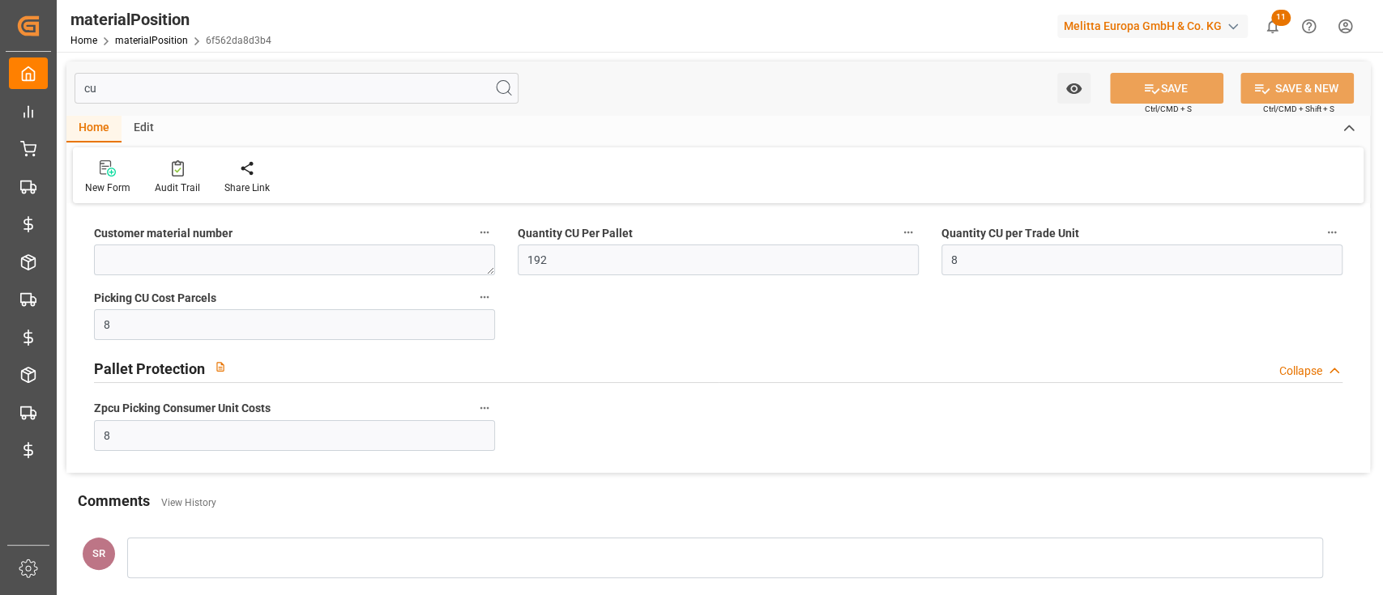
type input "c"
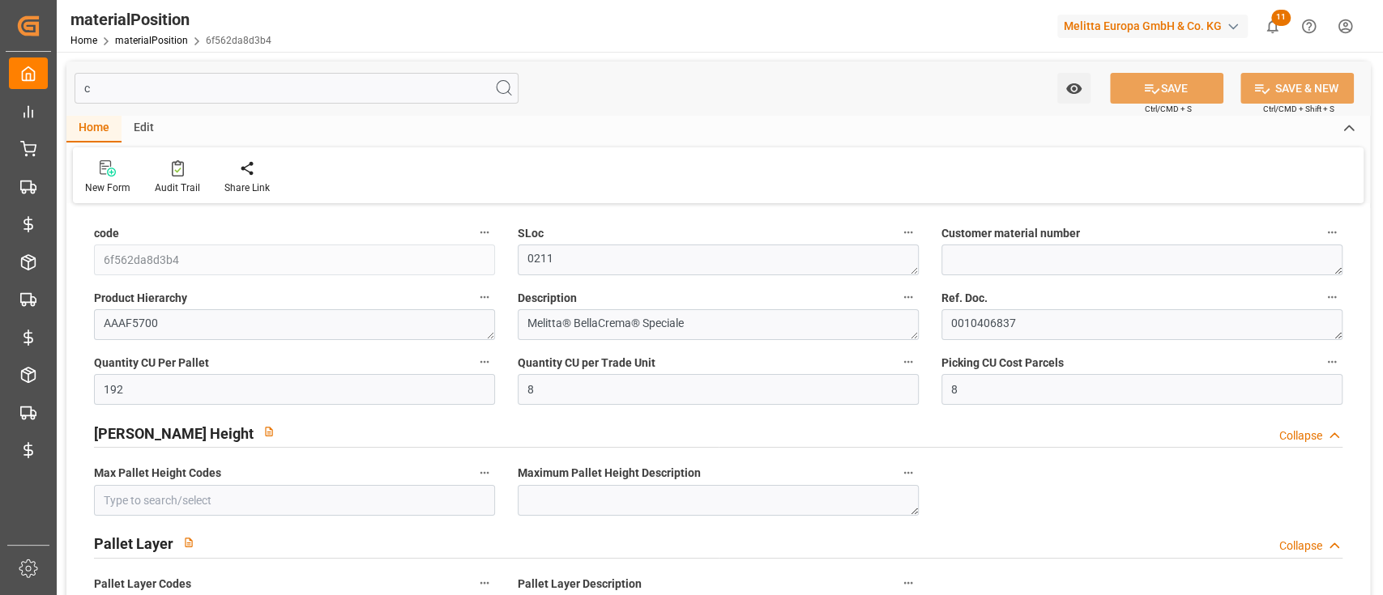
type input "24.92"
type input "101"
type input "0.0023"
type input "0"
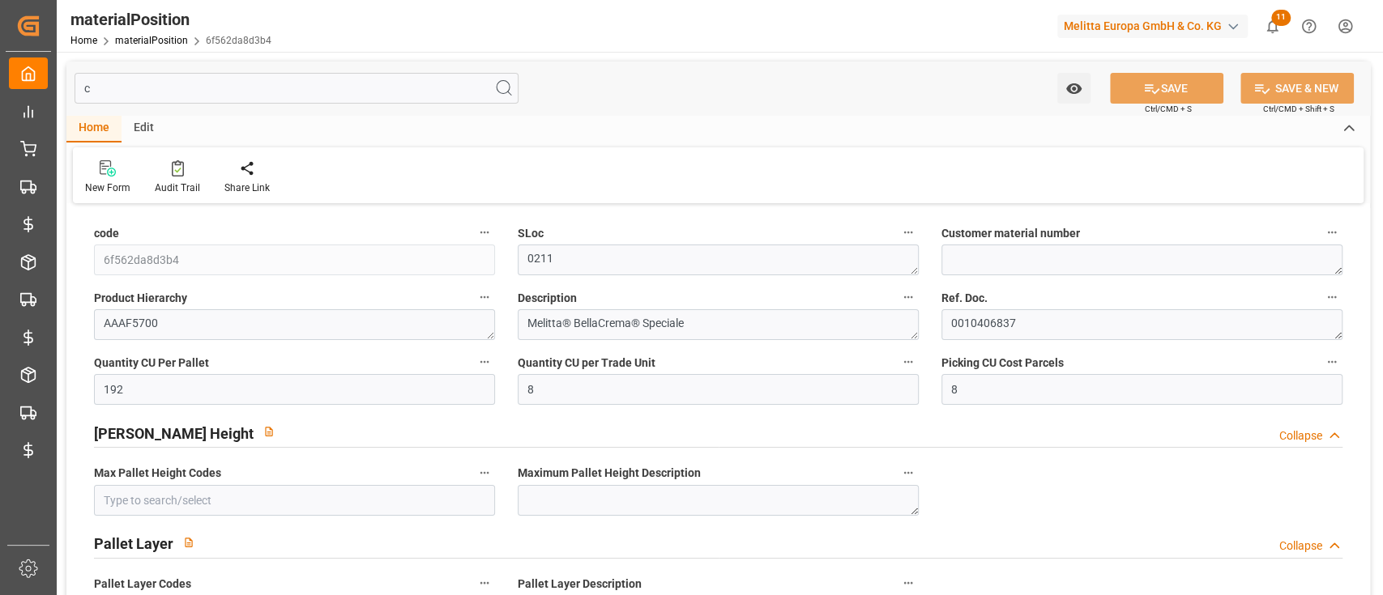
type input "0"
type input "[DATE] 16:00"
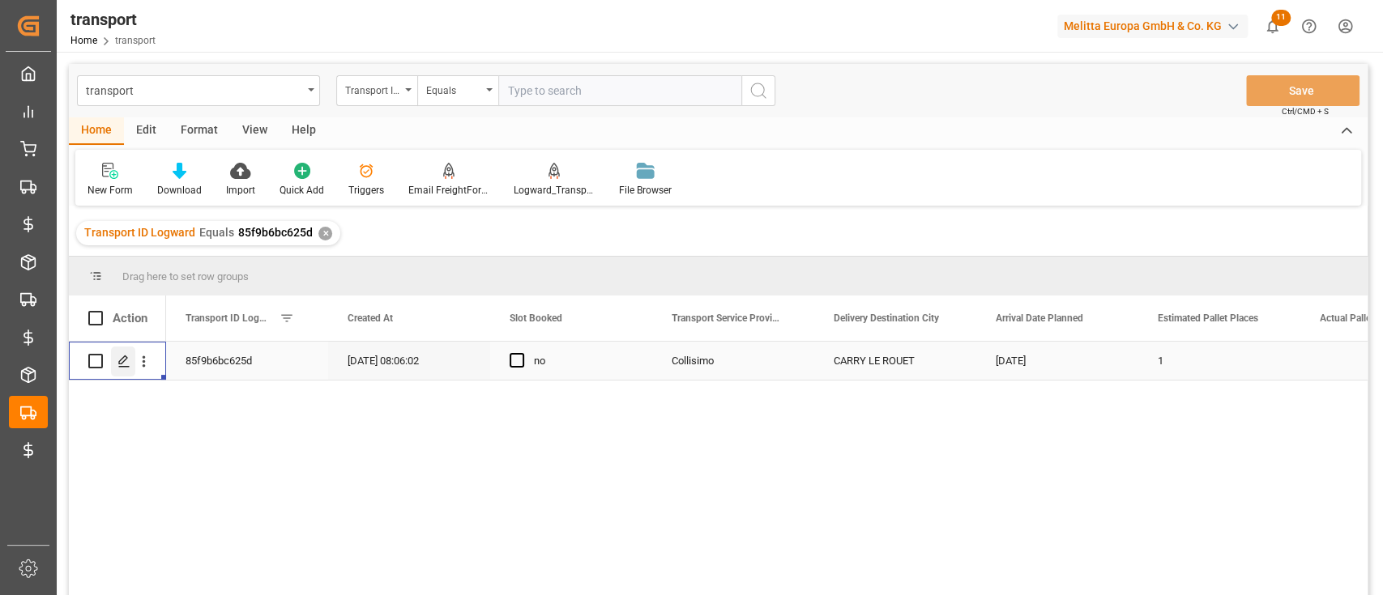
click at [113, 366] on div "Press SPACE to select this row." at bounding box center [123, 362] width 24 height 30
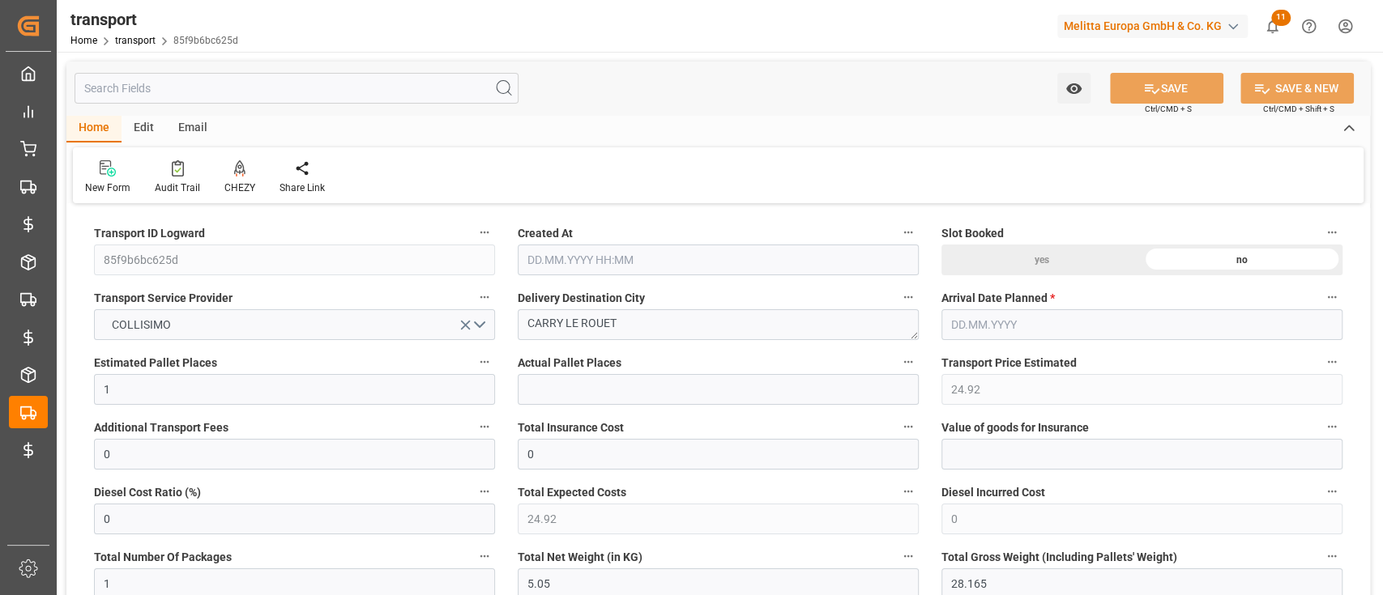
type input "1"
type input "24.92"
type input "0"
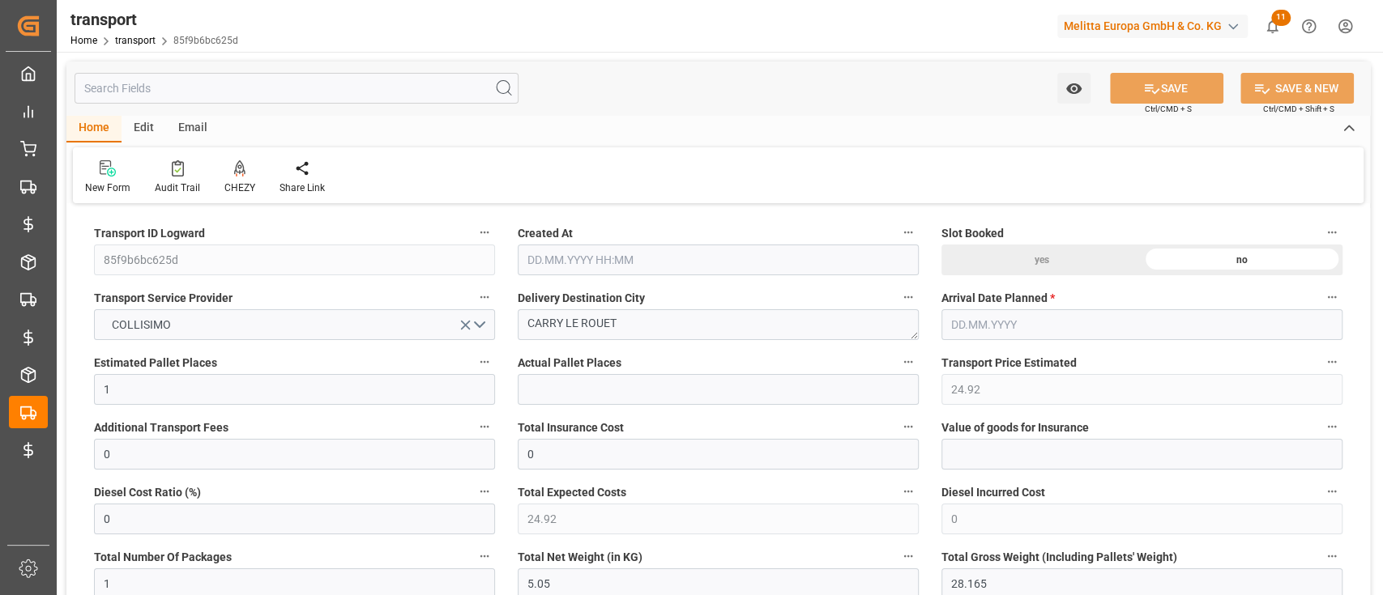
type input "24.92"
type input "0"
type input "1"
type input "5.05"
type input "28.165"
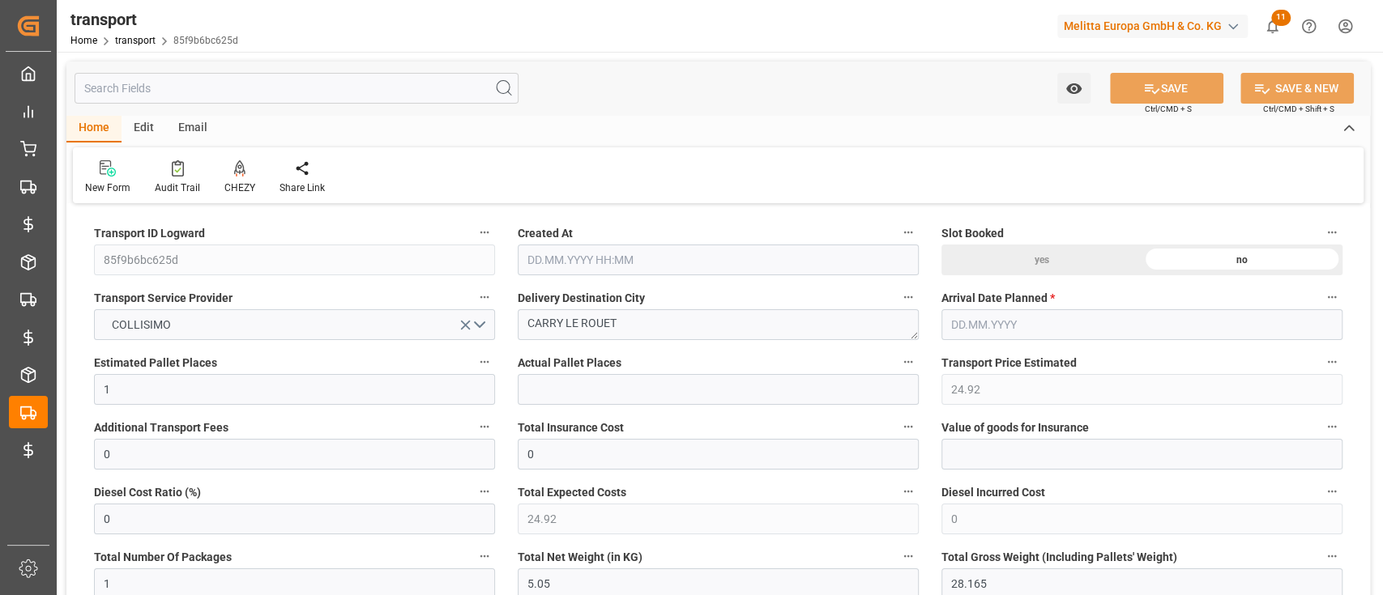
type input "15.5"
type input "13"
type input "0"
type input "5"
type input "1"
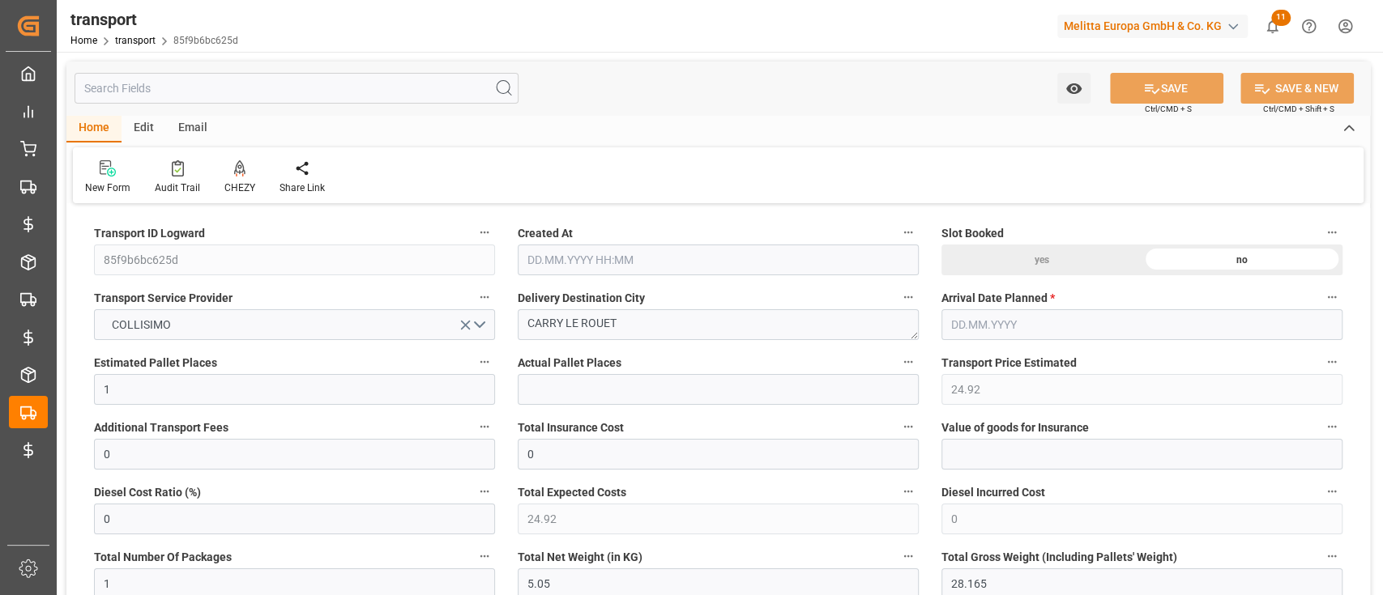
type input "101"
type input "5.165"
type input "0"
type input "4710.8598"
type input "0"
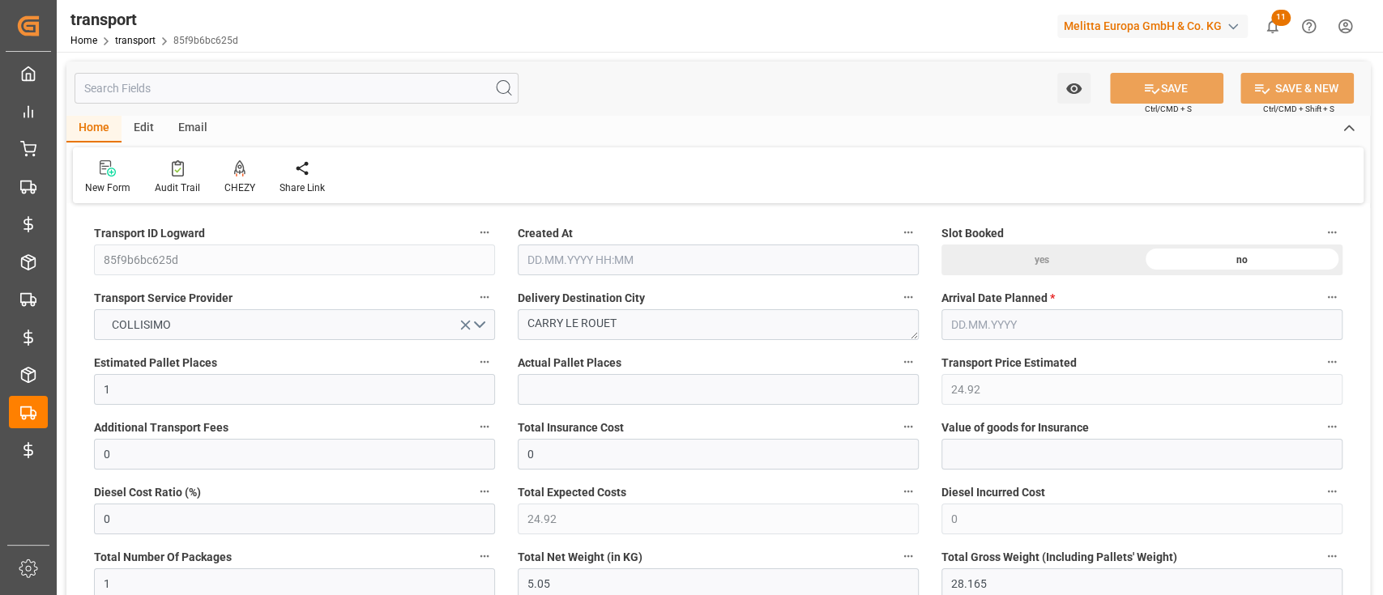
type input "0"
type input "21"
type input "35"
type input "26.06.2025 08:06"
type input "30.06.2025"
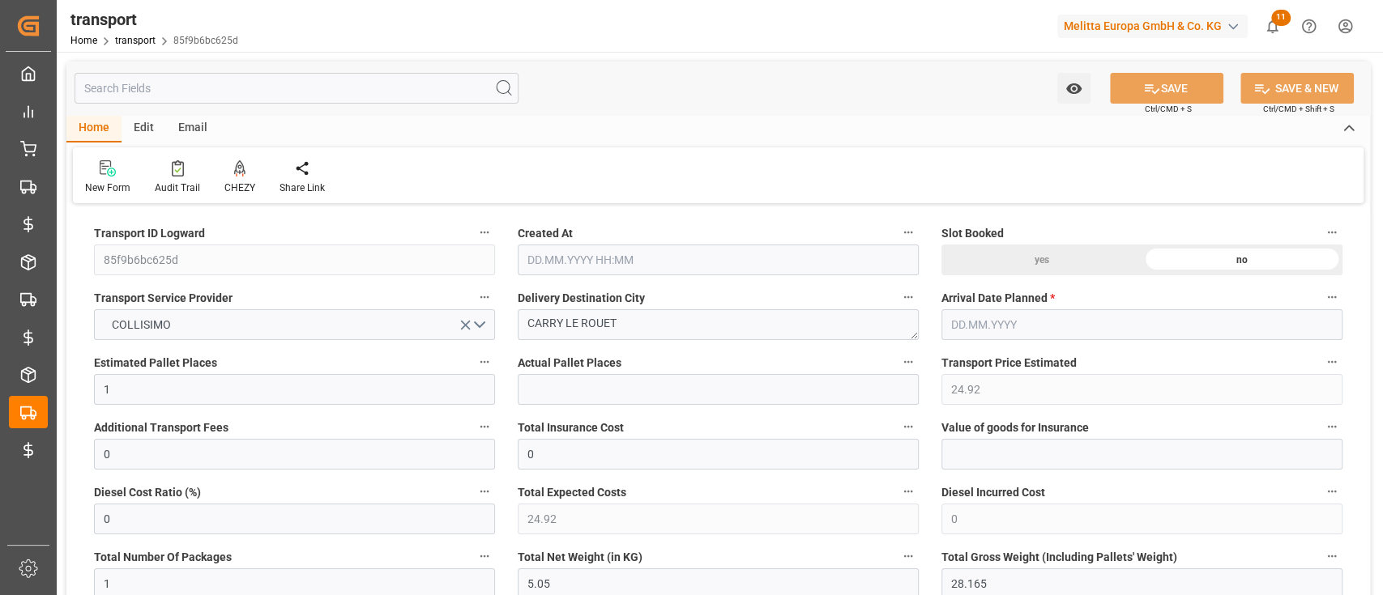
type input "26.06.2025"
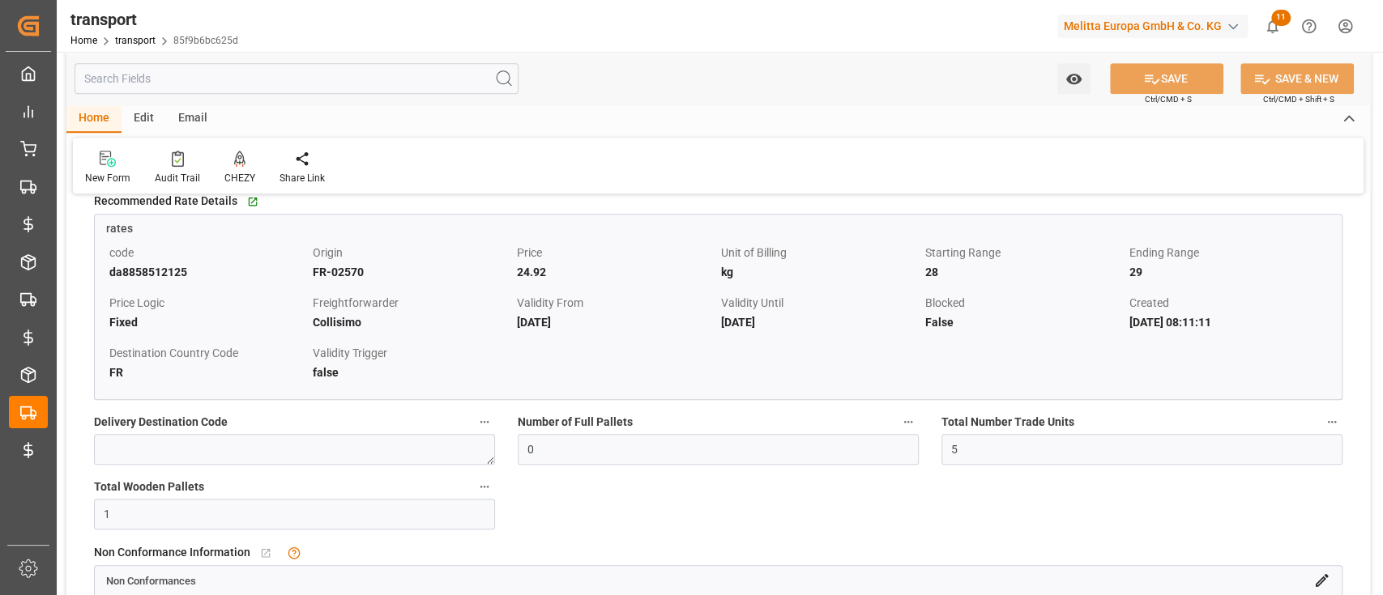
scroll to position [773, 0]
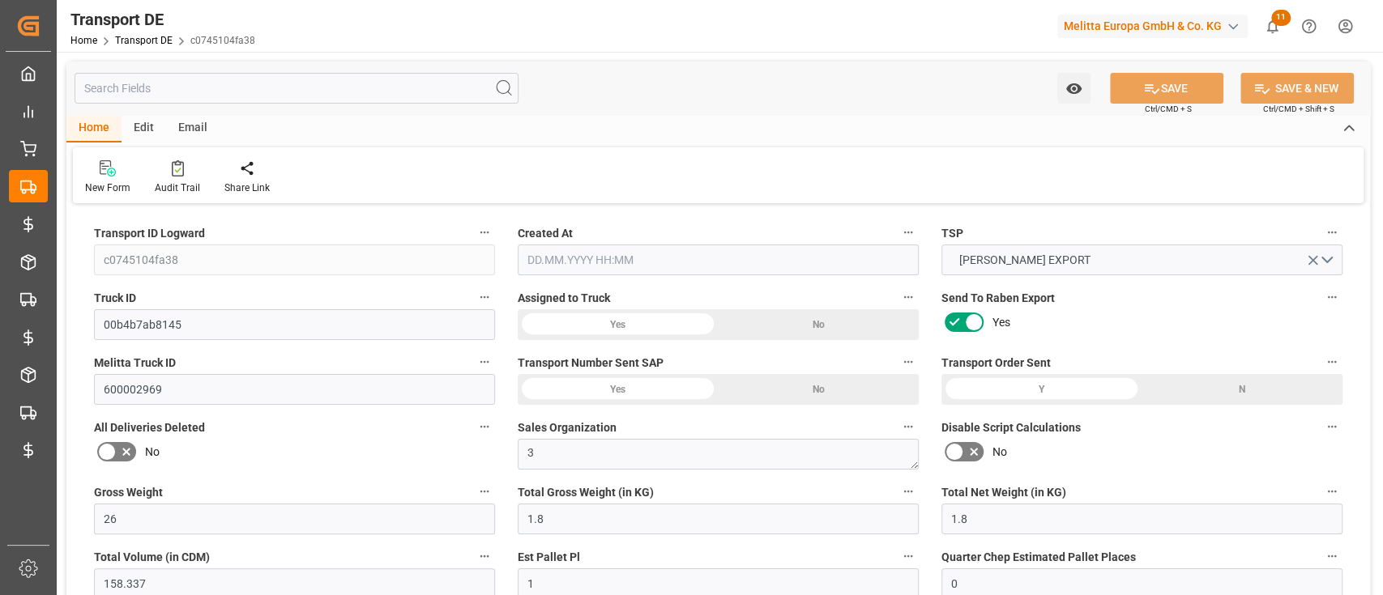
type input "26"
type input "1.8"
type input "158.337"
type input "1"
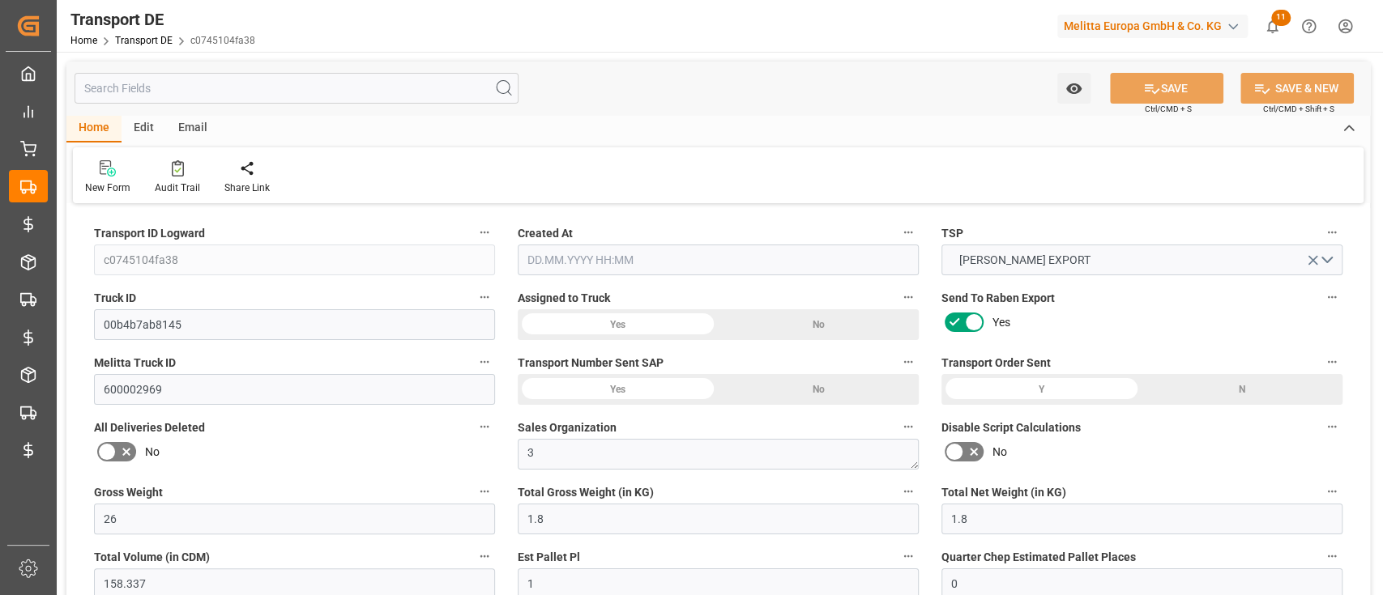
type input "0"
type input "1"
type input "0"
type input "1"
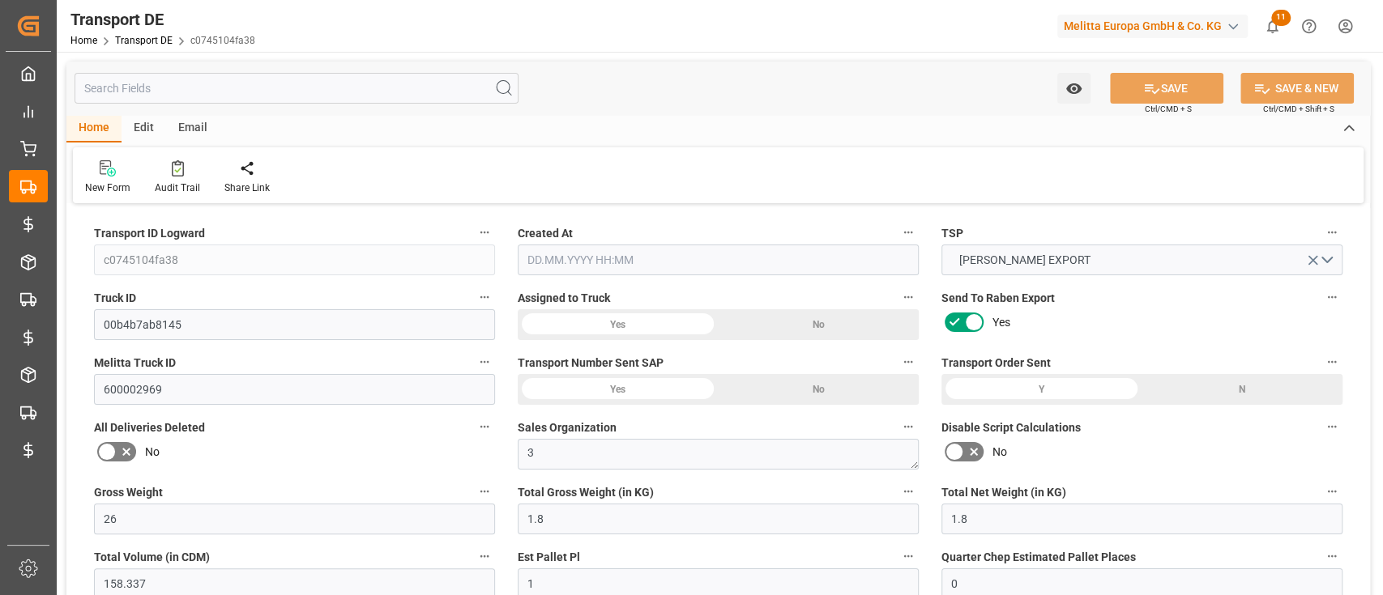
type input "1"
type input "0"
type input "3"
type input "0"
type input "3980.71"
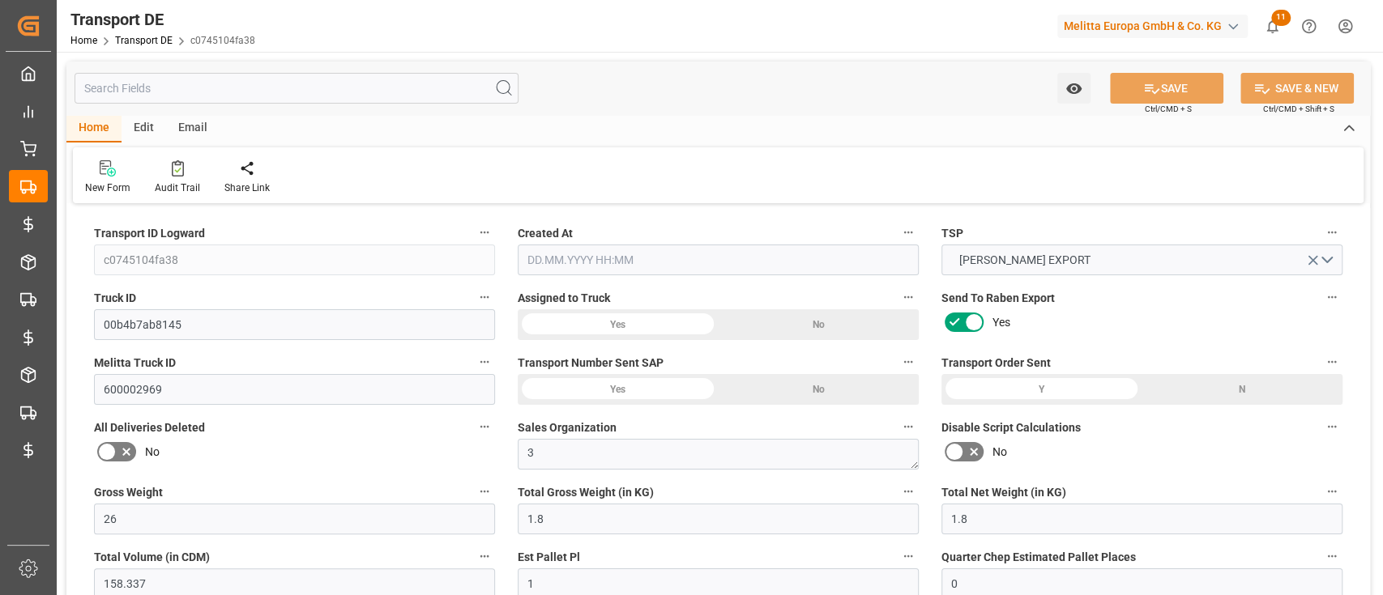
type input "39.586"
type input "3980.71"
type input "19"
type input "0"
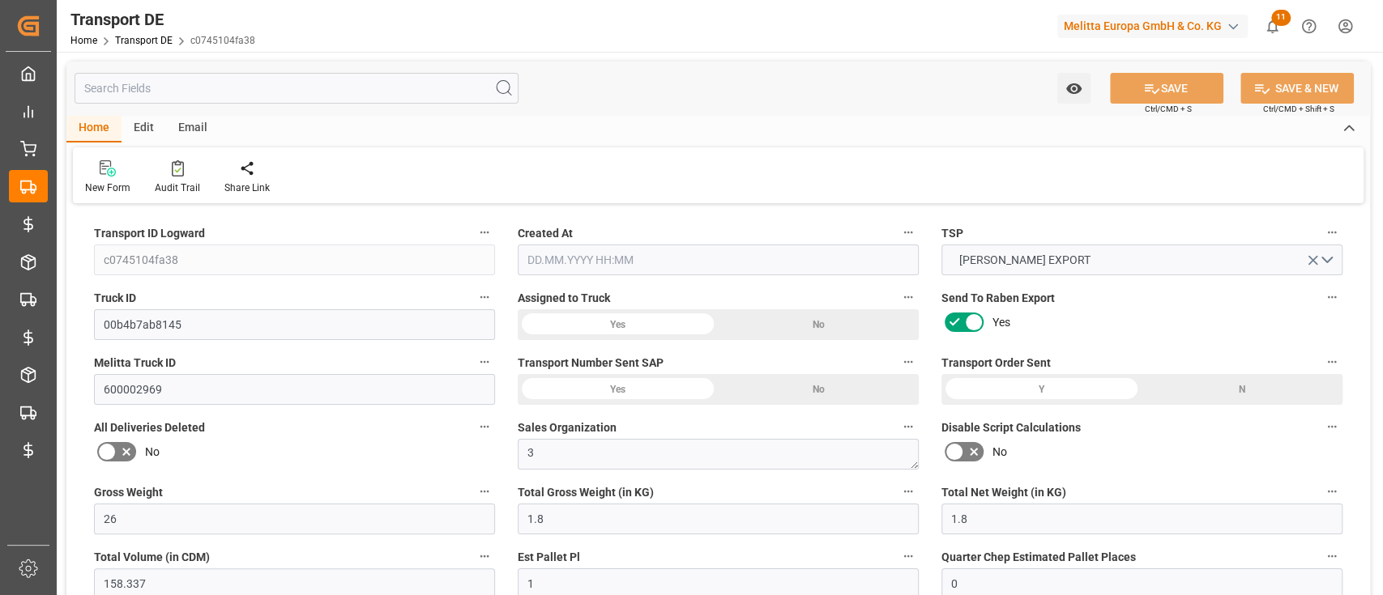
type input "0"
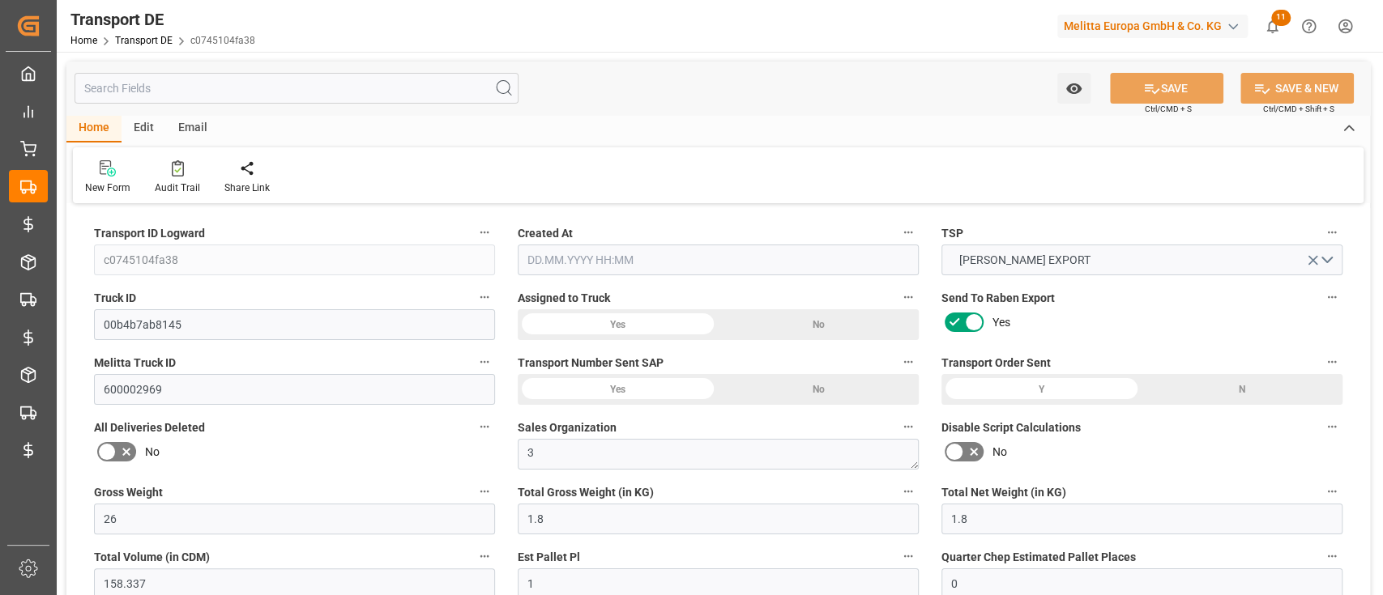
type input "0"
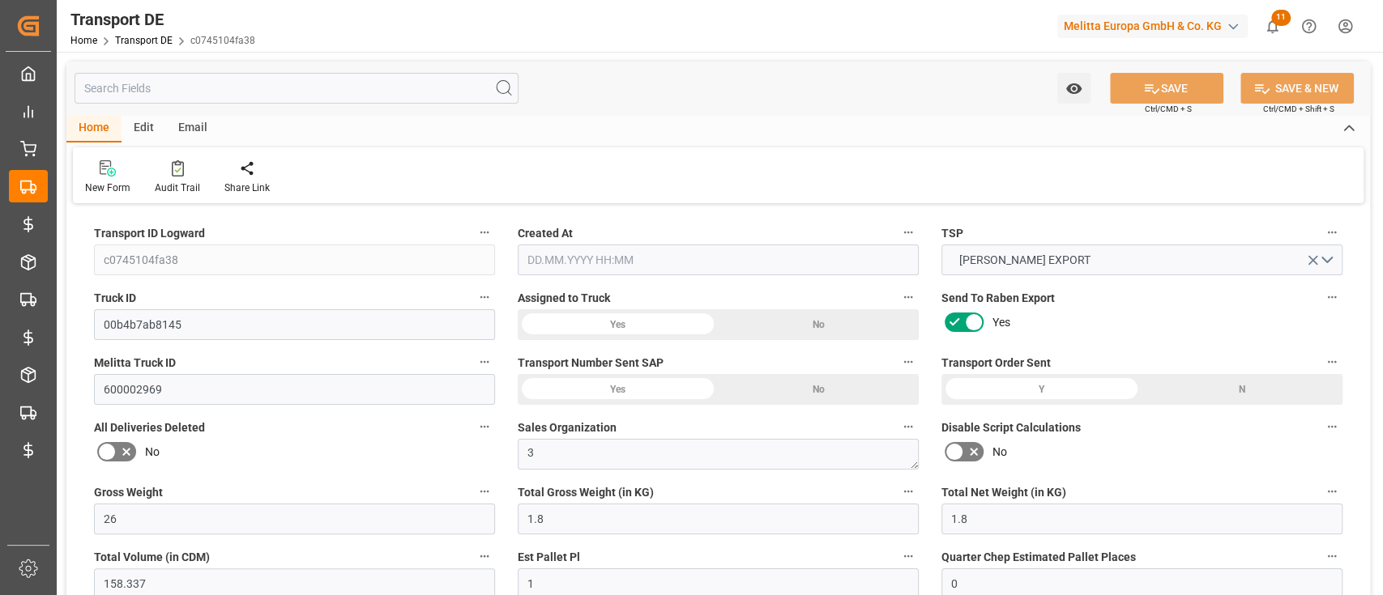
type input "0"
type input "1.8"
type input "4710.8598"
type input "21"
type input "35"
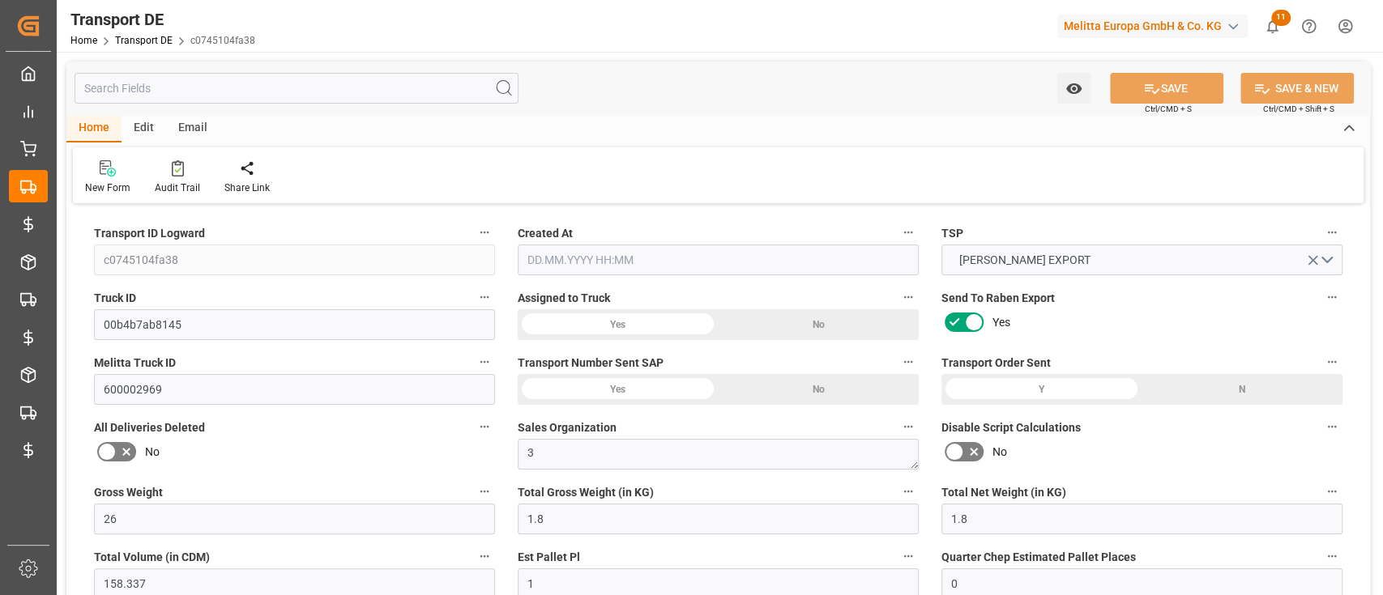
type input "0"
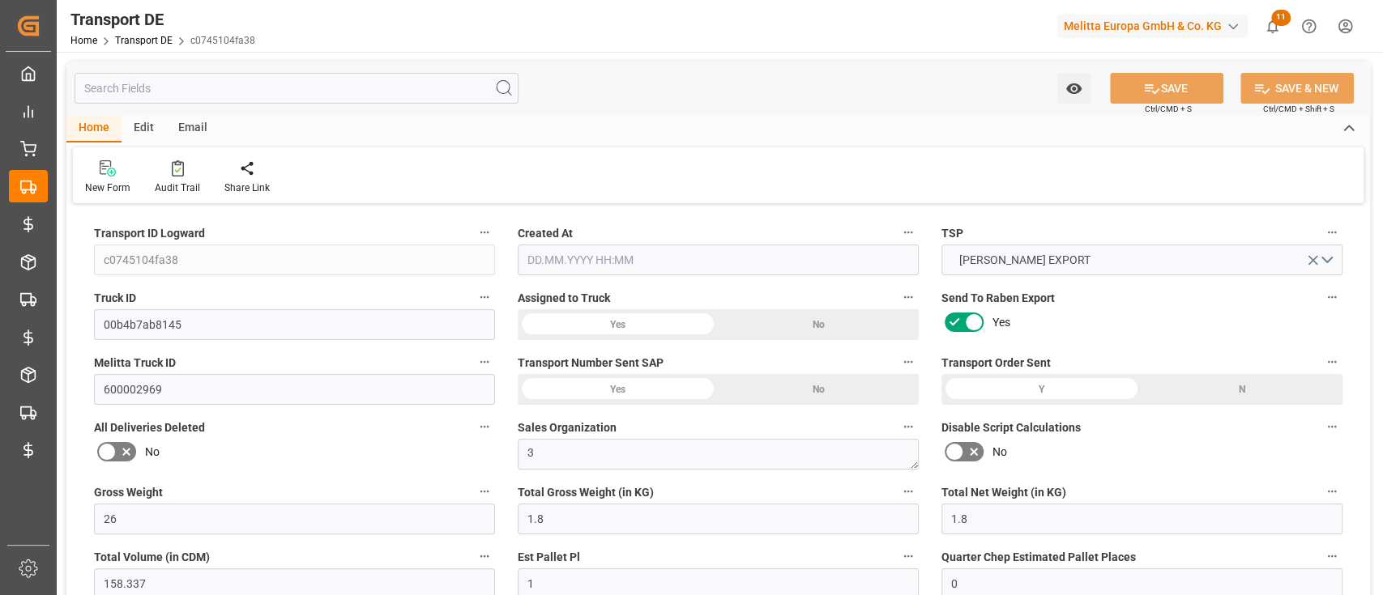
type input "0"
type input "1"
type input "0"
type input "3"
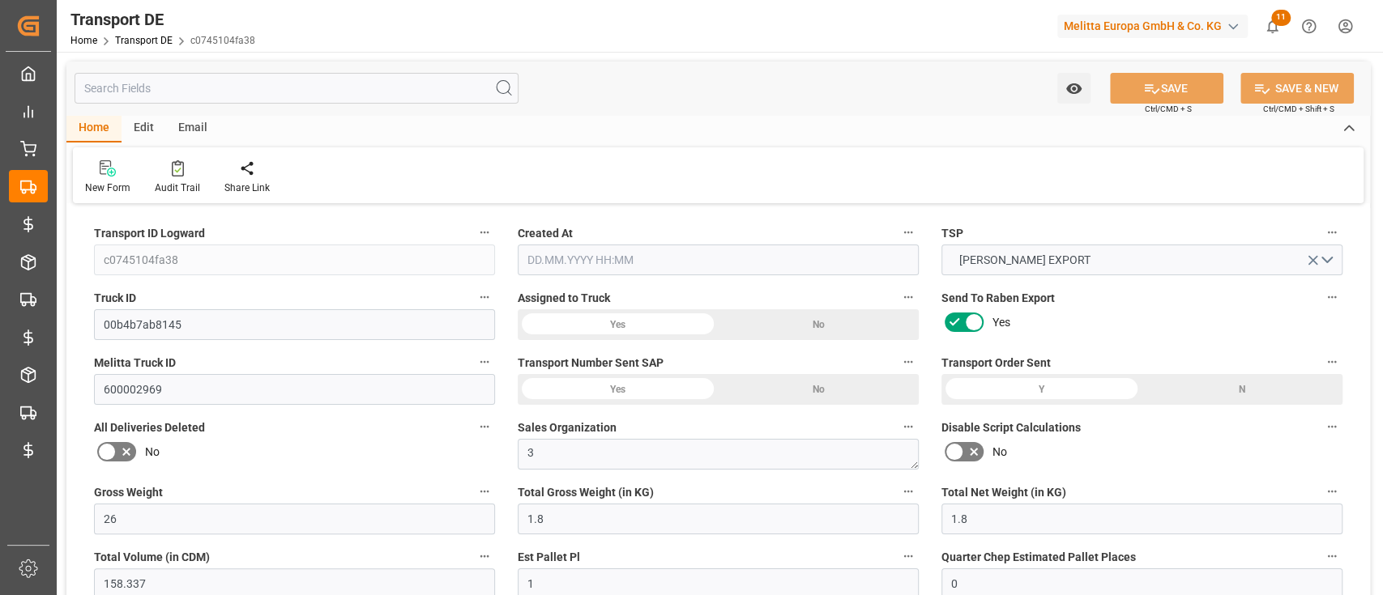
type input "4020.296"
type input "3980.71"
type input "24.09.2025 07:27"
type input "29.09.2025"
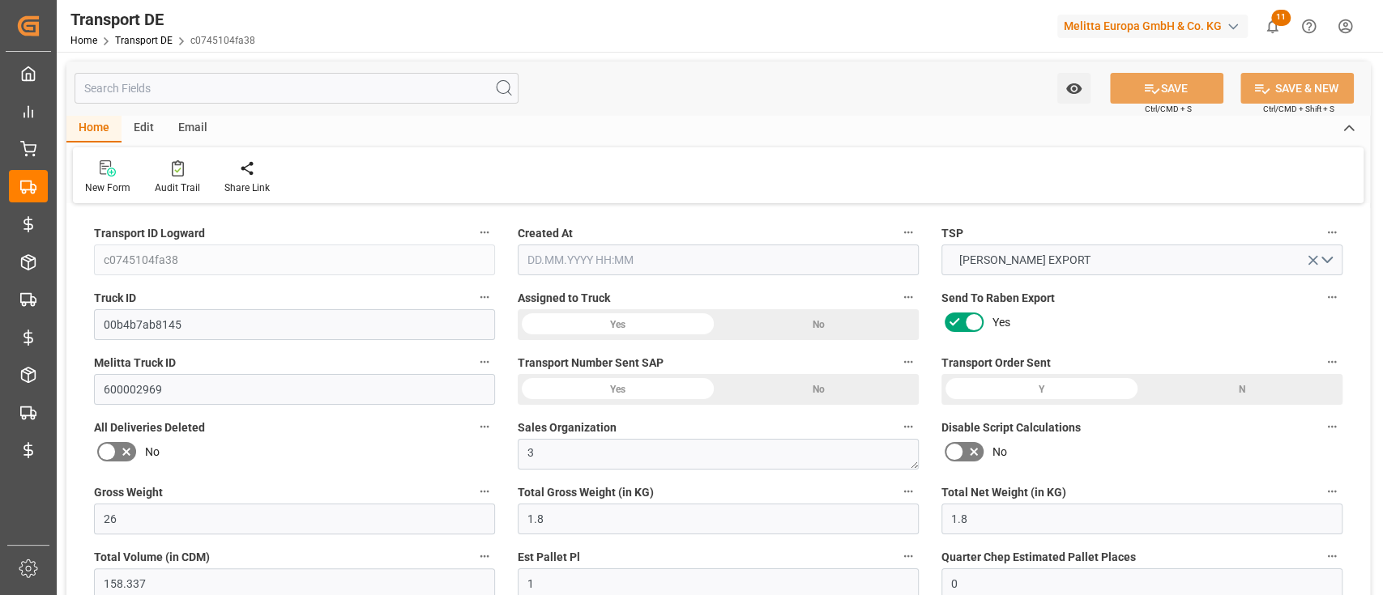
type input "07.10.2025"
type input "08.10.2025"
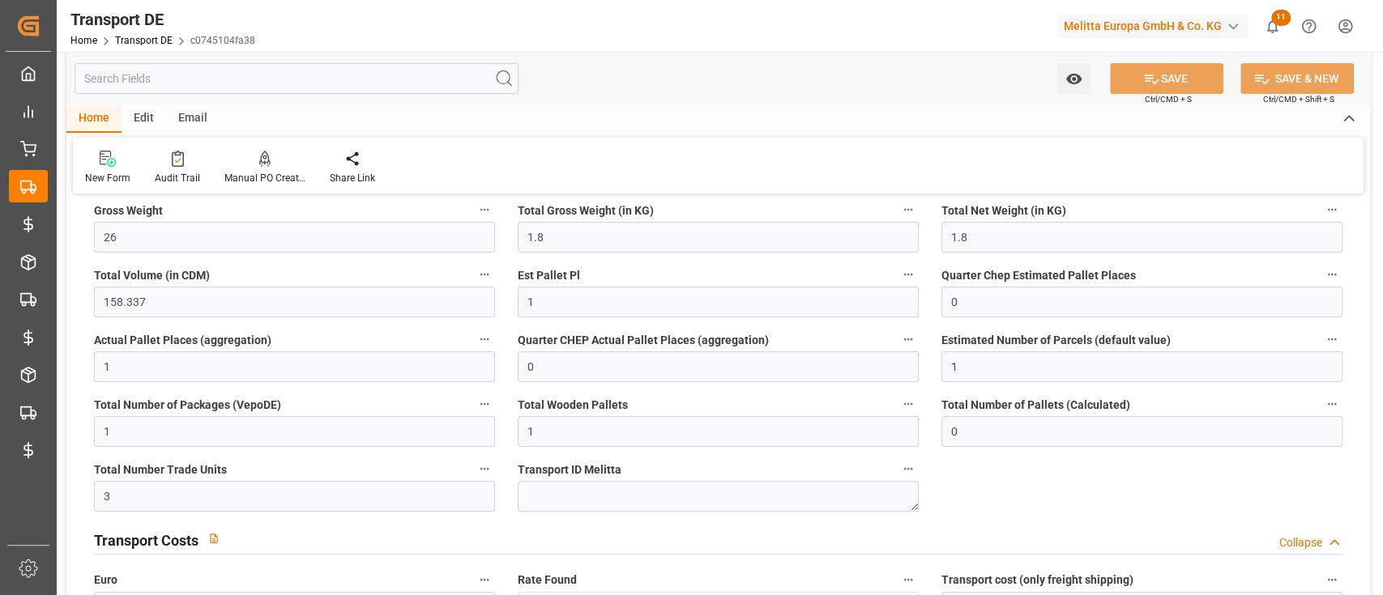
scroll to position [283, 0]
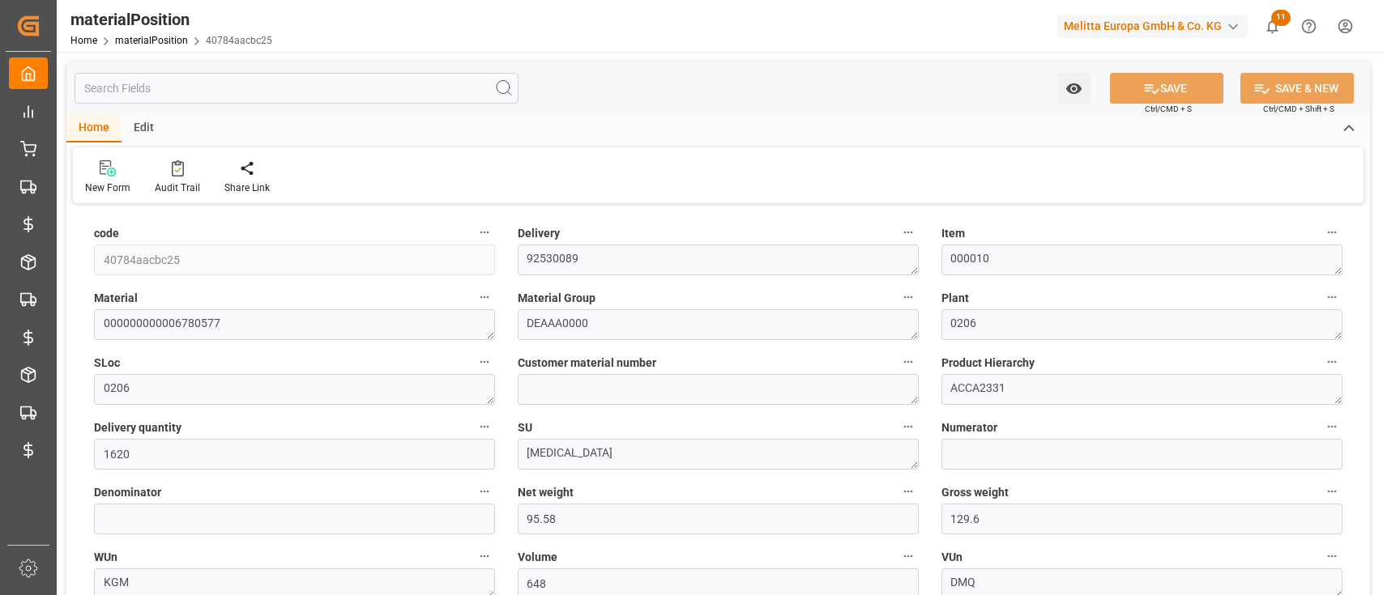
type input "[DATE] 11:01"
click at [260, 88] on input "text" at bounding box center [297, 88] width 444 height 31
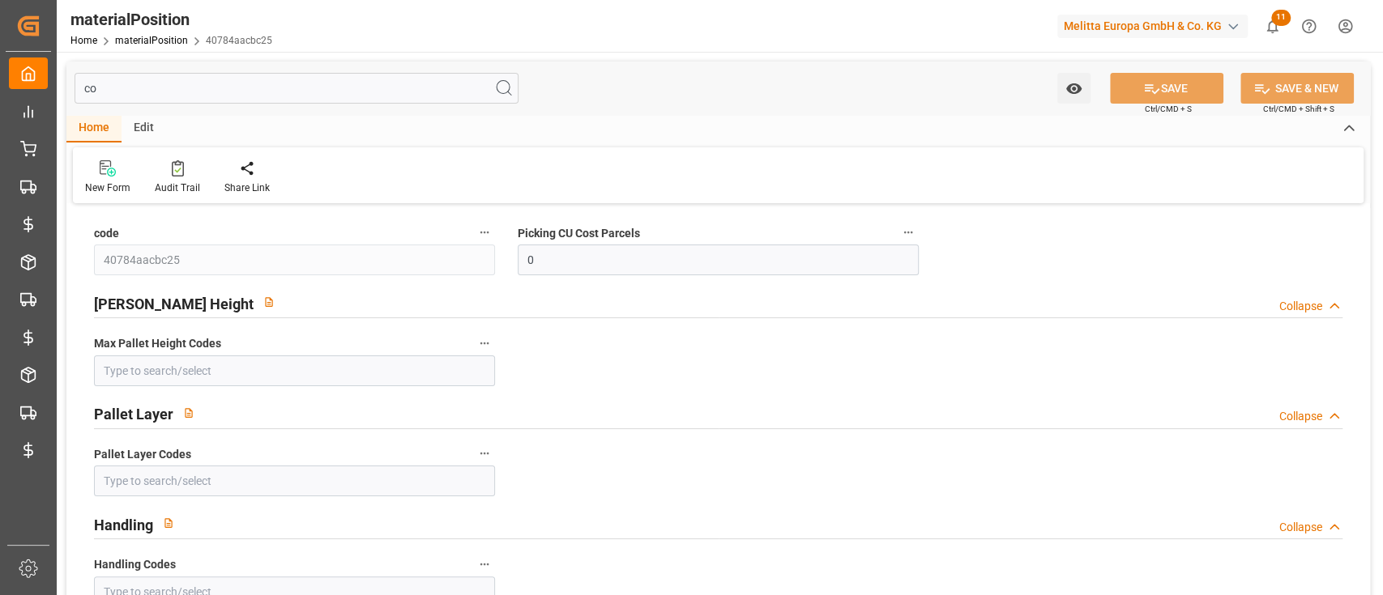
type input "c"
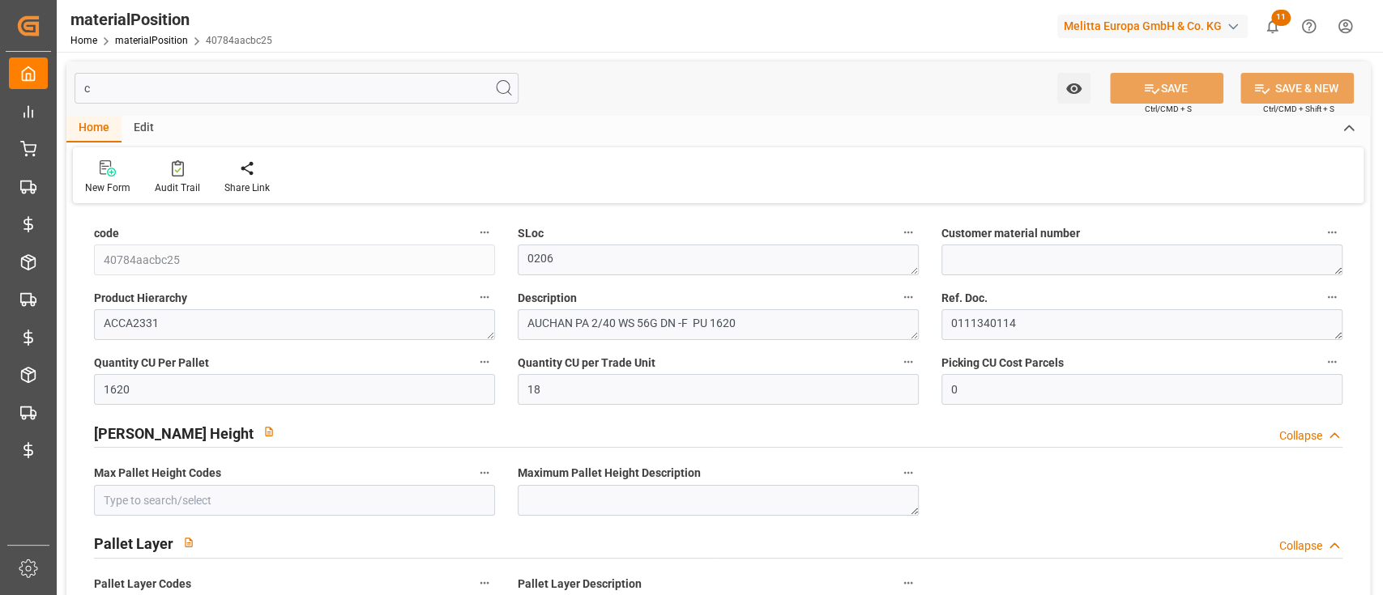
type input "[DATE] 11:01"
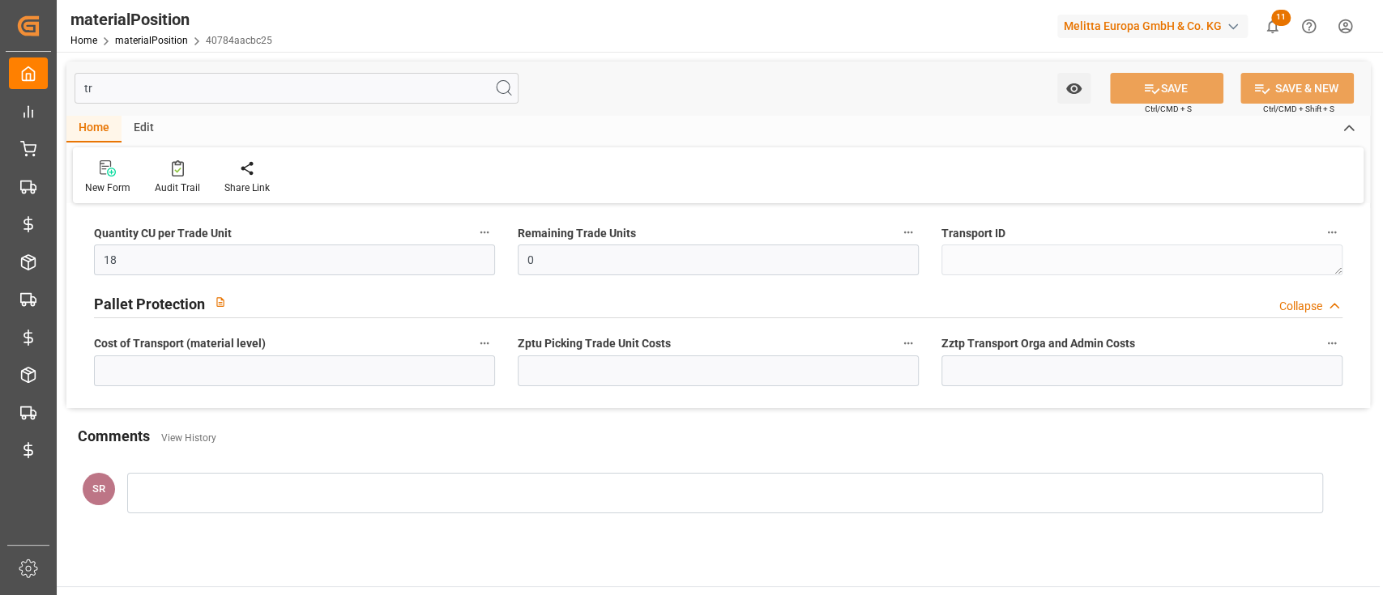
type input "t"
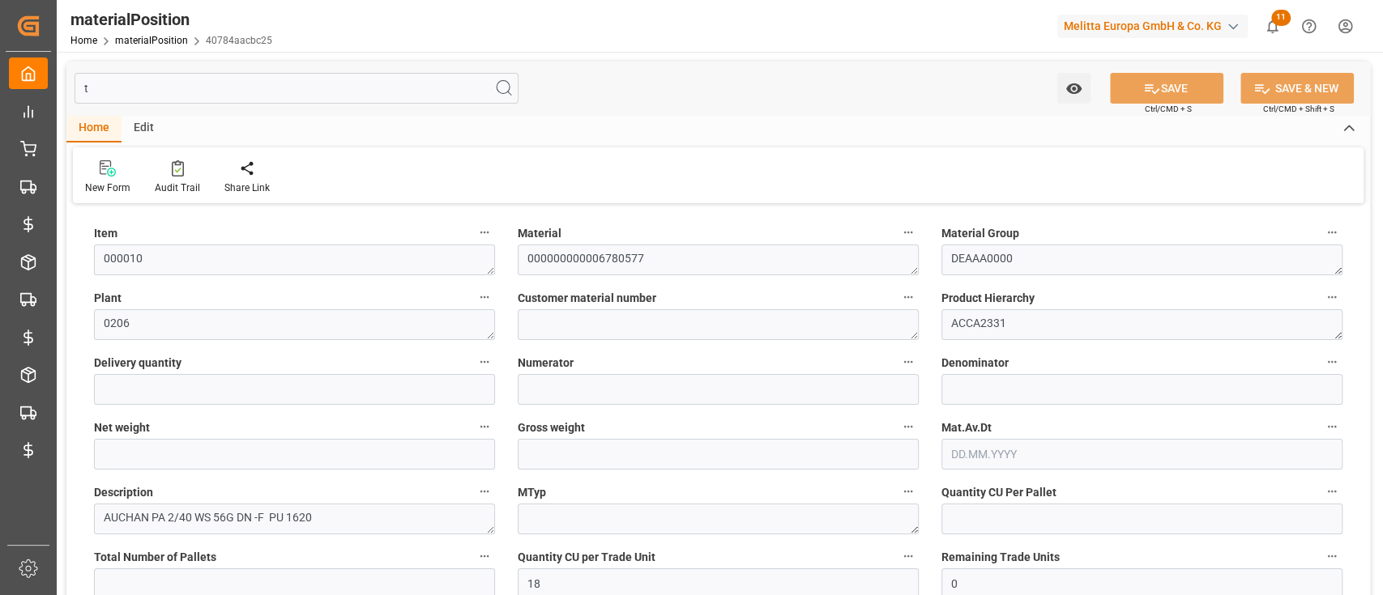
type input "1620"
type input "95.58"
type input "129.6"
type input "1620"
type input "1"
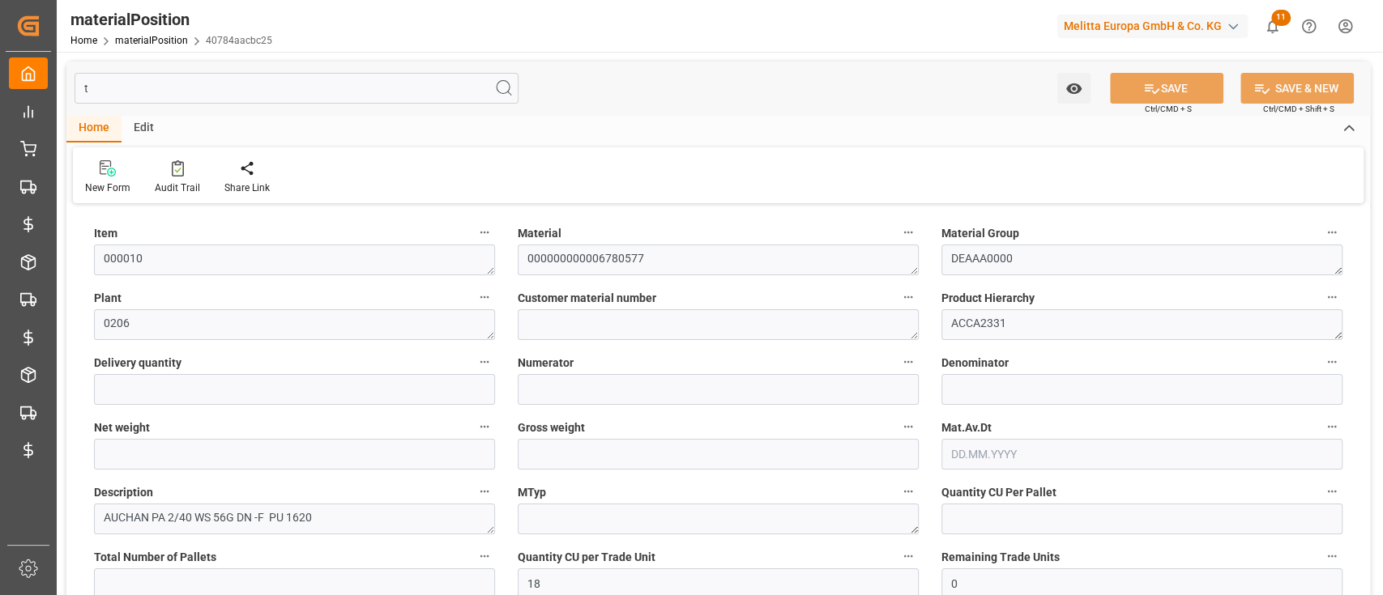
type input "0"
type input "101"
type input "0.1598"
type input "[DATE] 11:01"
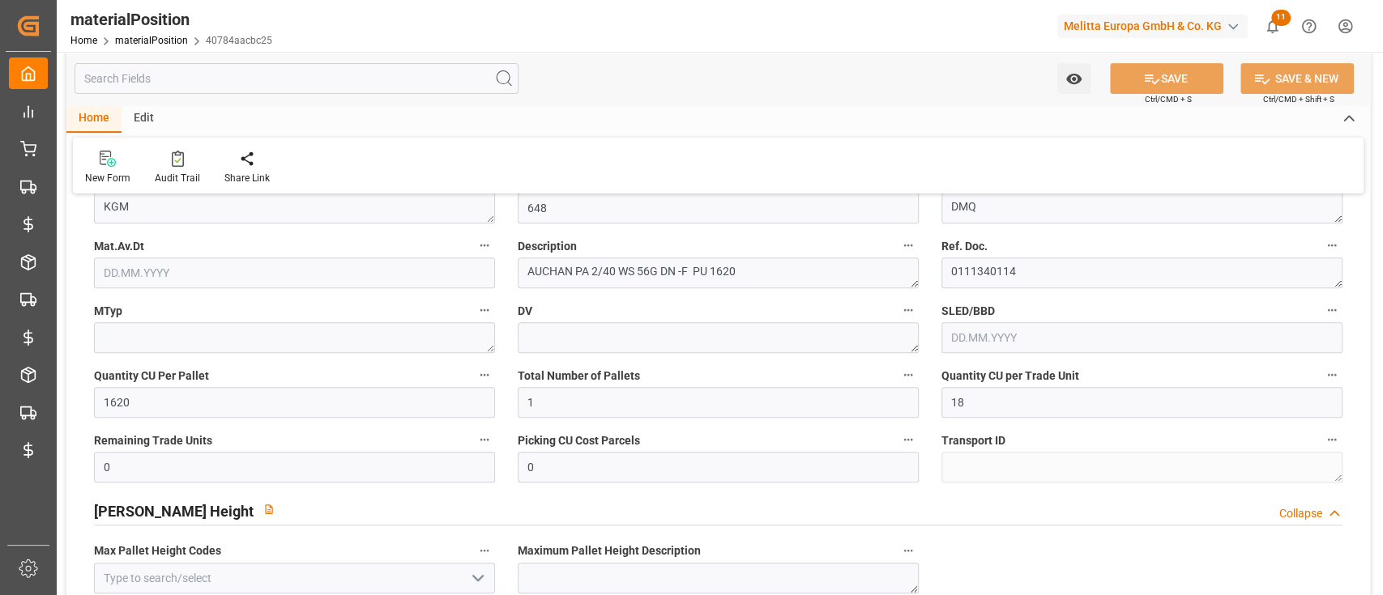
type input "c"
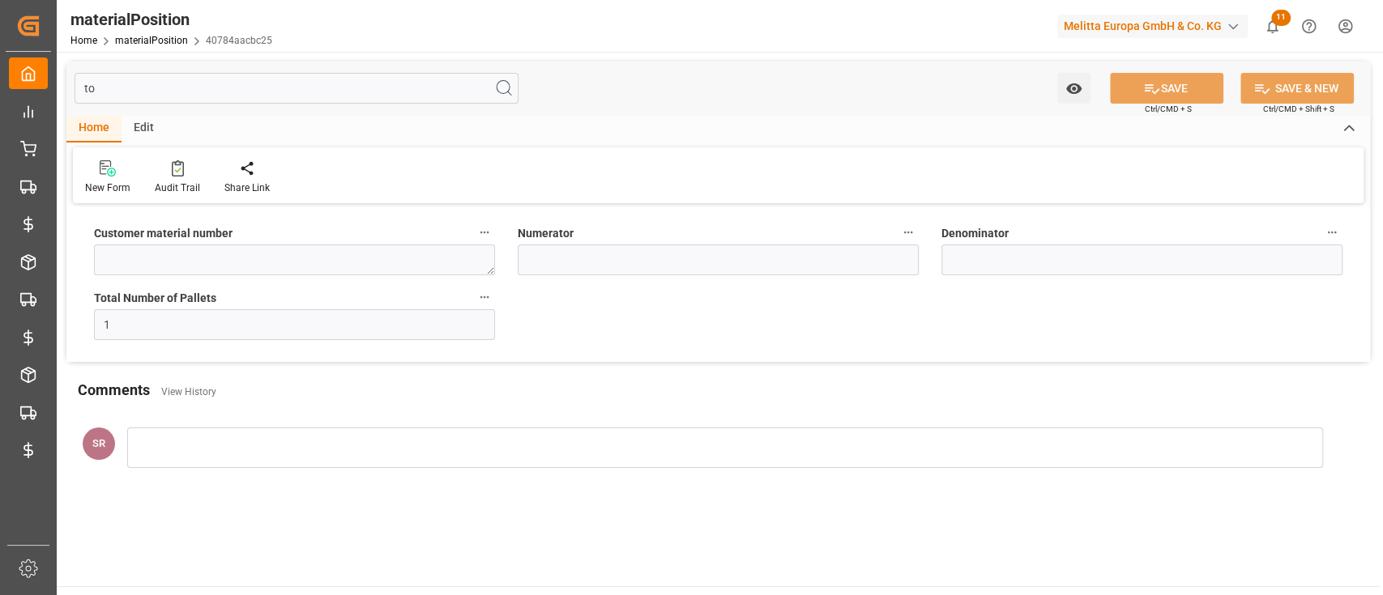
type input "t"
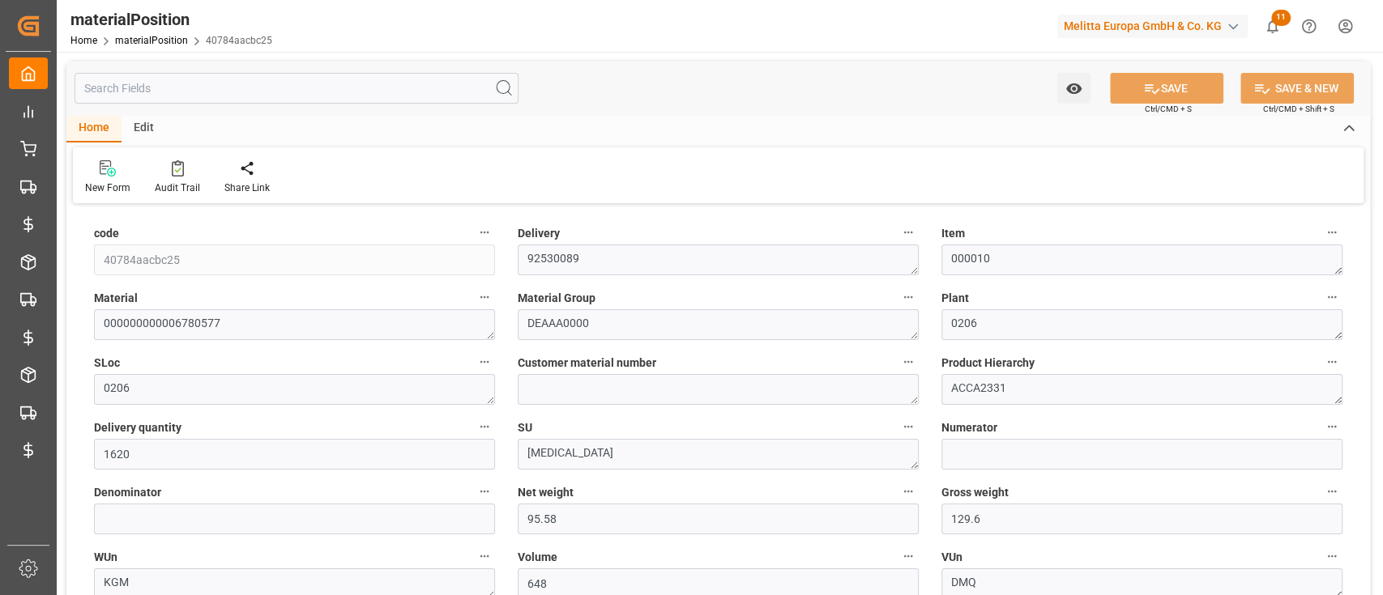
click at [224, 90] on input "text" at bounding box center [297, 88] width 444 height 31
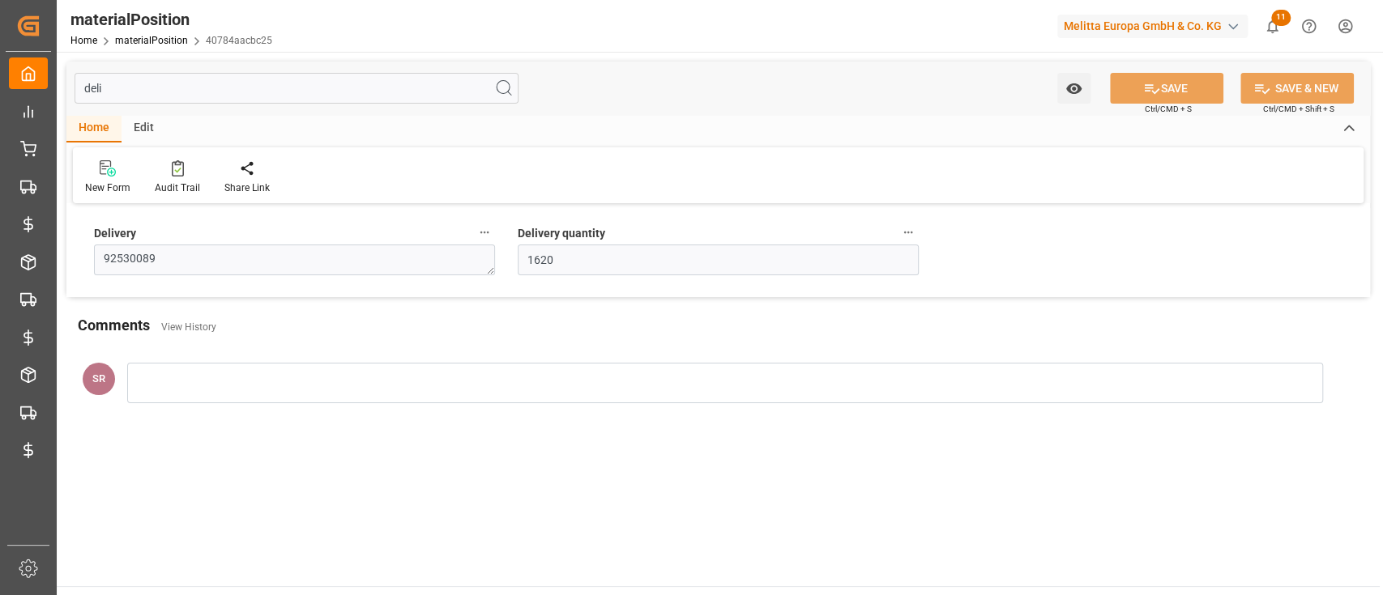
type input "deli"
click at [207, 264] on textarea "92530089" at bounding box center [294, 260] width 401 height 31
